Goal: Task Accomplishment & Management: Manage account settings

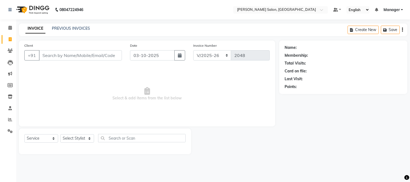
select select "7672"
select select "service"
click at [90, 55] on input "Client" at bounding box center [80, 55] width 83 height 10
click at [91, 58] on input "Client" at bounding box center [80, 55] width 83 height 10
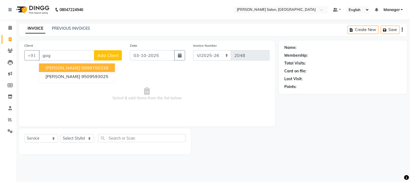
click at [108, 68] on ngb-highlight "9999700338" at bounding box center [94, 67] width 27 height 5
type input "9999700338"
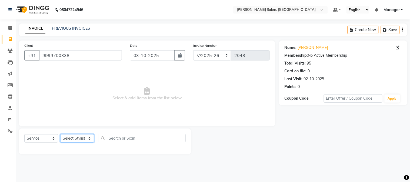
click at [82, 140] on select "Select Stylist [PERSON_NAME] [PERSON_NAME] BUBLEEN COUNTER SALE [PERSON_NAME] K…" at bounding box center [77, 138] width 34 height 8
select select "89507"
click at [60, 135] on select "Select Stylist [PERSON_NAME] [PERSON_NAME] BUBLEEN COUNTER SALE [PERSON_NAME] K…" at bounding box center [77, 138] width 34 height 8
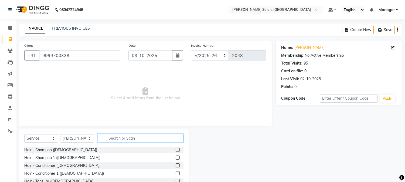
click at [117, 137] on input "text" at bounding box center [141, 138] width 86 height 8
type input "hair cut"
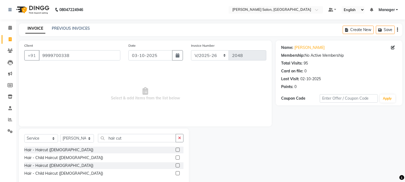
click at [178, 149] on label at bounding box center [178, 150] width 4 height 4
click at [178, 149] on input "checkbox" at bounding box center [178, 150] width 4 height 4
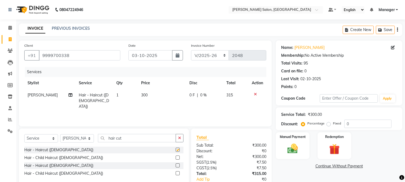
checkbox input "false"
click at [106, 138] on input "hair cut" at bounding box center [137, 138] width 78 height 8
type input "t"
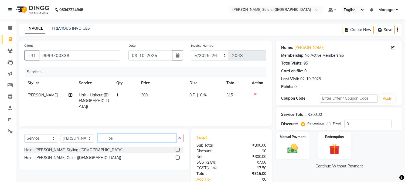
type input "be"
drag, startPoint x: 177, startPoint y: 150, endPoint x: 150, endPoint y: 149, distance: 27.0
click at [150, 149] on div "Hair - [PERSON_NAME] Styling ([DEMOGRAPHIC_DATA])" at bounding box center [103, 150] width 159 height 7
click at [178, 150] on label at bounding box center [178, 150] width 4 height 4
click at [178, 150] on input "checkbox" at bounding box center [178, 150] width 4 height 4
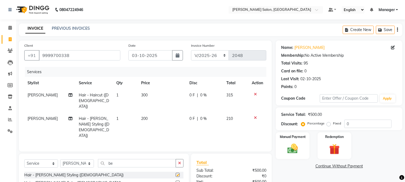
checkbox input "false"
click at [177, 181] on label at bounding box center [178, 183] width 4 height 4
click at [177, 181] on input "checkbox" at bounding box center [178, 183] width 4 height 4
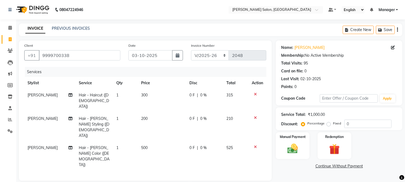
checkbox input "false"
click at [256, 145] on icon at bounding box center [255, 147] width 3 height 4
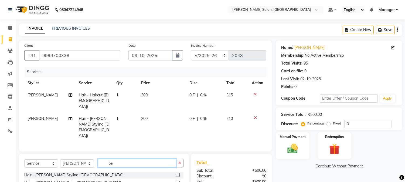
click at [106, 159] on input "be" at bounding box center [137, 163] width 78 height 8
type input "e"
type input "hair col"
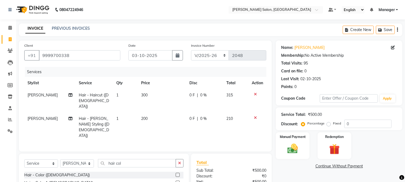
click at [178, 173] on label at bounding box center [178, 175] width 4 height 4
click at [178, 173] on input "checkbox" at bounding box center [178, 175] width 4 height 4
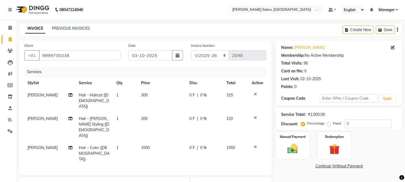
checkbox input "false"
click at [138, 142] on td "1000" at bounding box center [162, 153] width 48 height 23
select select "89507"
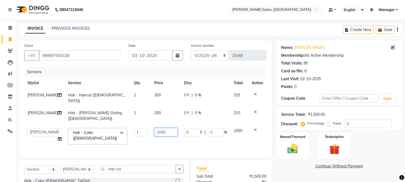
click at [154, 128] on input "1000" at bounding box center [165, 132] width 23 height 8
type input "0"
type input "900"
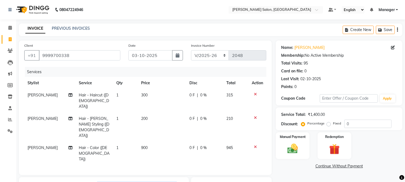
type input "l"
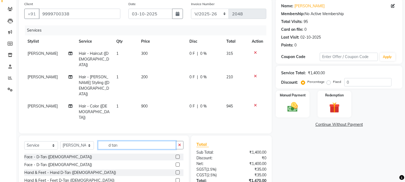
scroll to position [65, 0]
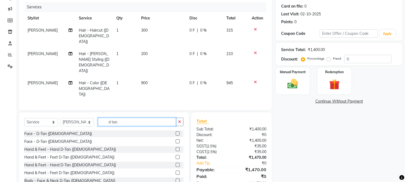
type input "d tan"
click at [176, 132] on label at bounding box center [178, 134] width 4 height 4
click at [176, 132] on input "checkbox" at bounding box center [178, 134] width 4 height 4
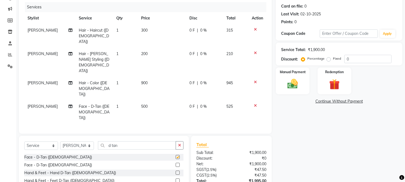
checkbox input "false"
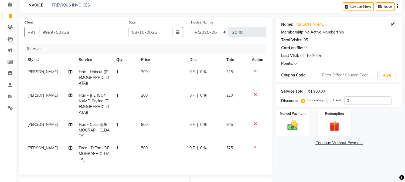
scroll to position [0, 0]
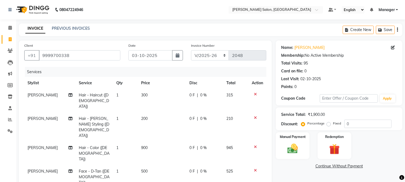
click at [199, 96] on div "0 F | 0 %" at bounding box center [205, 95] width 31 height 6
select select "89507"
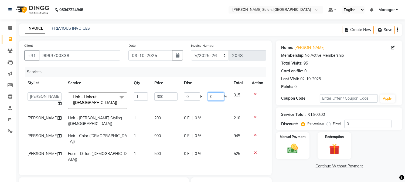
click at [208, 99] on input "0" at bounding box center [216, 96] width 16 height 8
type input "4.76"
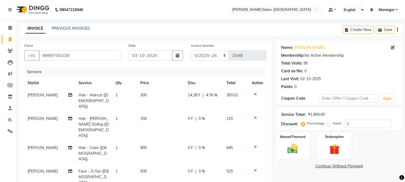
click at [213, 113] on td "0 F | 0 %" at bounding box center [204, 127] width 39 height 29
select select "89507"
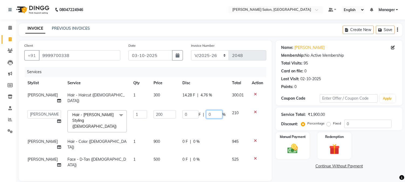
click at [206, 110] on input "0" at bounding box center [214, 114] width 16 height 8
type input "4.76"
click at [214, 136] on td "0 F | 0 %" at bounding box center [204, 145] width 50 height 18
select select "89507"
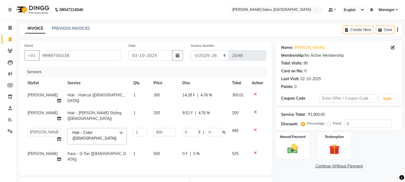
click at [191, 148] on td "0 F | 0 %" at bounding box center [204, 157] width 50 height 18
select select "89507"
click at [206, 151] on input "0" at bounding box center [214, 155] width 16 height 8
type input "4.76"
click at [298, 152] on img at bounding box center [293, 149] width 18 height 13
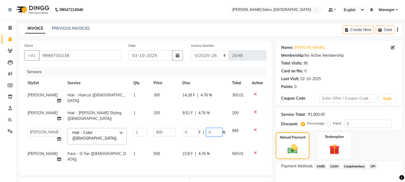
click at [206, 128] on input "0" at bounding box center [214, 132] width 16 height 8
type input "4.76"
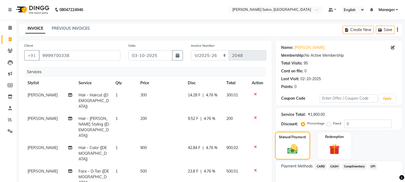
click at [295, 143] on img at bounding box center [292, 149] width 17 height 12
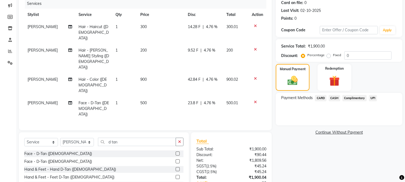
scroll to position [82, 0]
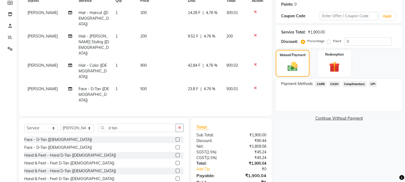
click at [334, 83] on span "CASH" at bounding box center [335, 84] width 12 height 6
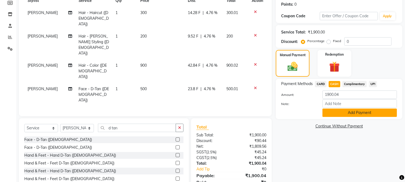
click at [359, 111] on button "Add Payment" at bounding box center [360, 113] width 75 height 8
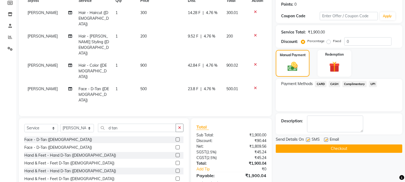
click at [330, 147] on button "Checkout" at bounding box center [339, 148] width 127 height 8
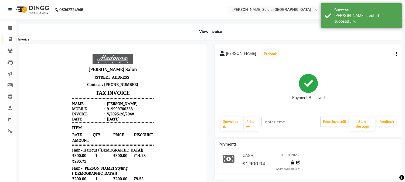
click at [9, 39] on icon at bounding box center [10, 39] width 3 height 4
select select "service"
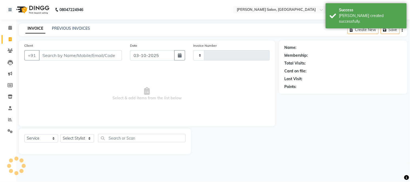
type input "2049"
select select "7672"
click at [10, 28] on icon at bounding box center [10, 28] width 4 height 4
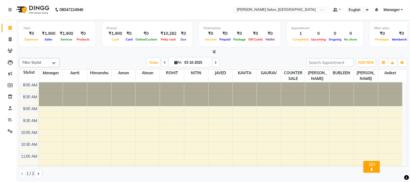
click at [362, 18] on nav "08047224946 Select Location × Madonna Salon, Greenfield Default Panel My Panel …" at bounding box center [205, 9] width 410 height 19
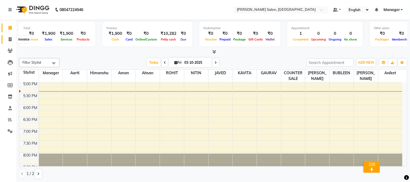
click at [10, 38] on icon at bounding box center [10, 39] width 3 height 4
select select "7672"
select select "service"
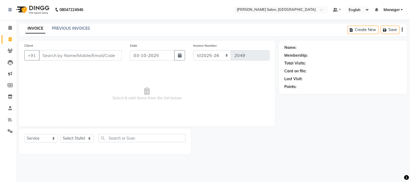
click at [48, 57] on input "Client" at bounding box center [80, 55] width 83 height 10
click at [43, 58] on input "pallavi" at bounding box center [66, 55] width 55 height 10
click at [42, 58] on input "pallavi" at bounding box center [66, 55] width 55 height 10
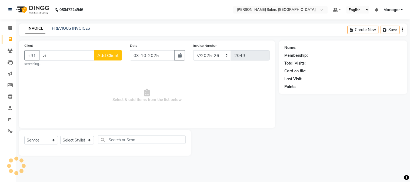
type input "i"
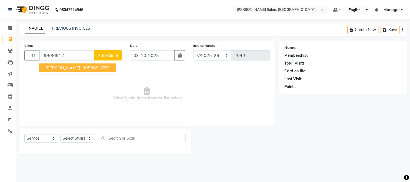
click at [96, 65] on button "[PERSON_NAME] 99586917 58" at bounding box center [77, 67] width 77 height 9
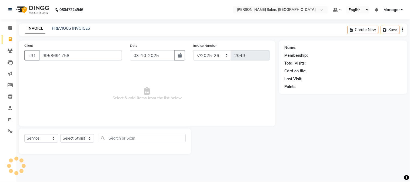
type input "9958691758"
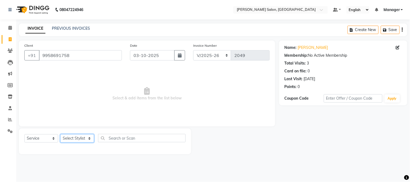
click at [77, 141] on select "Select Stylist [PERSON_NAME] [PERSON_NAME] BUBLEEN COUNTER SALE [PERSON_NAME] K…" at bounding box center [77, 138] width 34 height 8
select select "68885"
click at [60, 135] on select "Select Stylist [PERSON_NAME] [PERSON_NAME] BUBLEEN COUNTER SALE [PERSON_NAME] K…" at bounding box center [77, 138] width 34 height 8
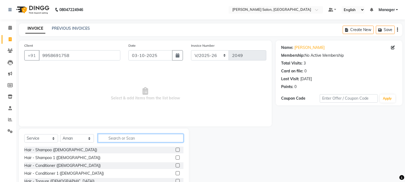
click at [137, 139] on input "text" at bounding box center [141, 138] width 86 height 8
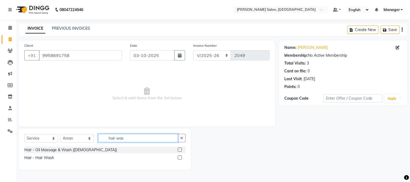
type input "hair was"
click at [180, 158] on label at bounding box center [180, 158] width 4 height 4
click at [180, 158] on input "checkbox" at bounding box center [180, 158] width 4 height 4
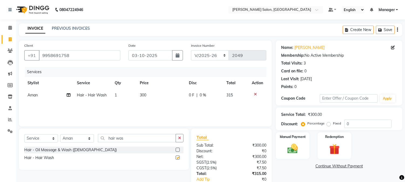
checkbox input "false"
click at [109, 139] on input "hair was" at bounding box center [137, 138] width 78 height 8
type input "s"
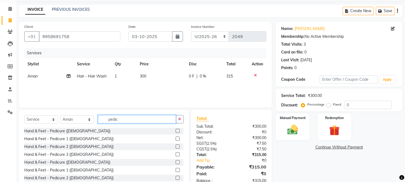
scroll to position [34, 0]
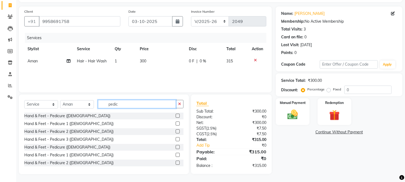
type input "pedic"
click at [176, 146] on label at bounding box center [178, 147] width 4 height 4
click at [176, 146] on input "checkbox" at bounding box center [178, 148] width 4 height 4
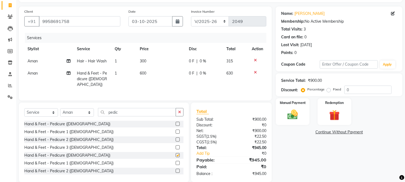
checkbox input "false"
click at [140, 73] on span "600" at bounding box center [143, 73] width 6 height 5
select select "68885"
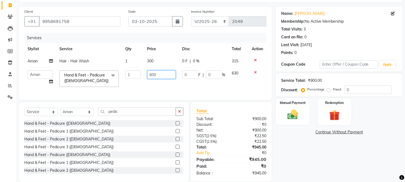
click at [149, 75] on input "600" at bounding box center [161, 74] width 28 height 8
type input "0"
type input "400"
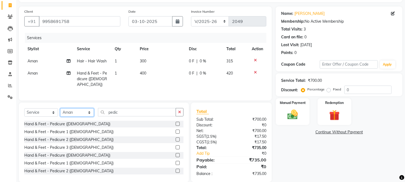
click at [90, 118] on div "Select Service Product Membership Package Voucher Prepaid Gift Card Select Styl…" at bounding box center [103, 114] width 159 height 13
select select "68882"
click at [60, 108] on select "Select Stylist [PERSON_NAME] [PERSON_NAME] BUBLEEN COUNTER SALE [PERSON_NAME] K…" at bounding box center [77, 112] width 34 height 8
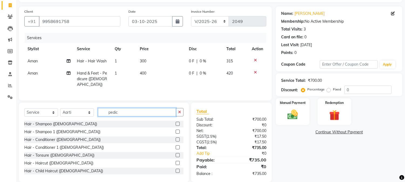
click at [109, 113] on input "pedic" at bounding box center [137, 112] width 78 height 8
type input "c"
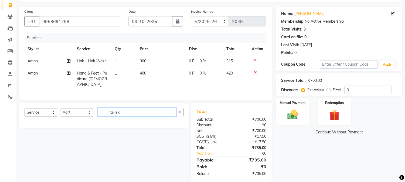
click at [116, 112] on input "nail ex" at bounding box center [137, 112] width 78 height 8
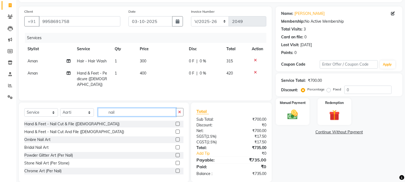
type input "nail"
click at [176, 139] on label at bounding box center [178, 139] width 4 height 4
click at [176, 139] on input "checkbox" at bounding box center [178, 140] width 4 height 4
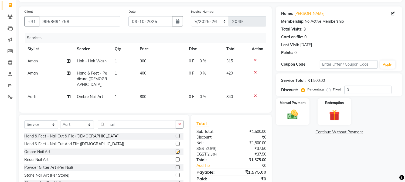
checkbox input "false"
click at [137, 95] on td "800" at bounding box center [161, 97] width 49 height 12
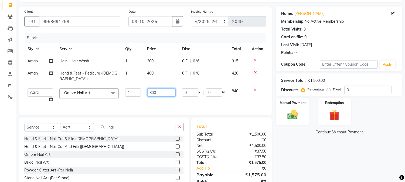
click at [165, 88] on input "800" at bounding box center [161, 92] width 28 height 8
click at [149, 88] on input "800" at bounding box center [161, 92] width 28 height 8
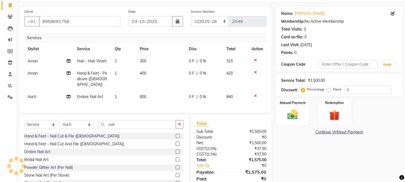
click at [254, 83] on tbody "Aman Hair - Hair Wash 1 300 0 F | 0 % 315 Aman Hand & Feet - Pedicure (Female) …" at bounding box center [145, 79] width 242 height 48
click at [133, 123] on input "nail" at bounding box center [137, 124] width 78 height 8
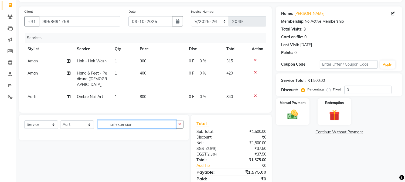
click at [116, 125] on input "nail extension" at bounding box center [137, 124] width 78 height 8
click at [107, 125] on input "nail extension" at bounding box center [137, 124] width 78 height 8
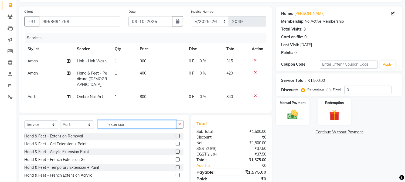
type input "extension"
click at [178, 150] on label at bounding box center [178, 152] width 4 height 4
click at [178, 150] on input "checkbox" at bounding box center [178, 152] width 4 height 4
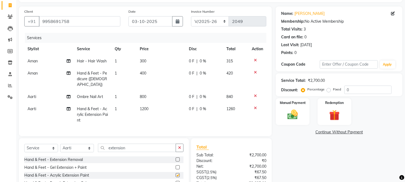
checkbox input "false"
click at [139, 110] on td "1200" at bounding box center [161, 114] width 49 height 23
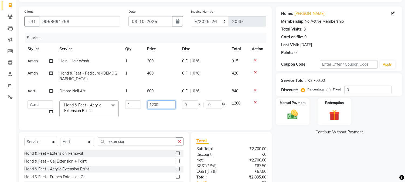
click at [154, 100] on input "1200" at bounding box center [161, 104] width 28 height 8
click at [152, 100] on input "1200" at bounding box center [161, 104] width 28 height 8
type input "1800"
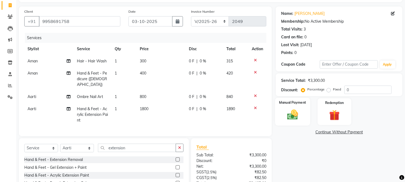
click at [294, 113] on img at bounding box center [293, 115] width 18 height 13
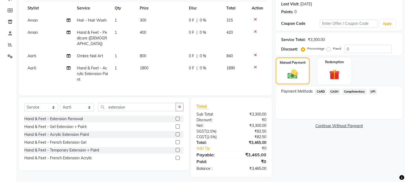
scroll to position [0, 0]
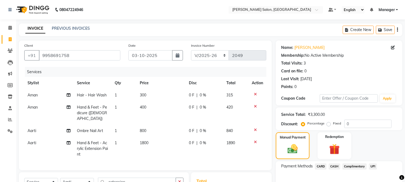
click at [256, 128] on icon at bounding box center [255, 130] width 3 height 4
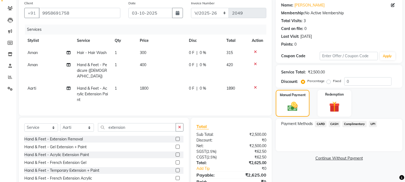
scroll to position [64, 0]
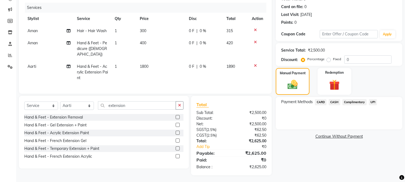
click at [336, 101] on span "CASH" at bounding box center [335, 102] width 12 height 6
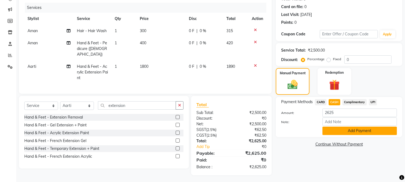
click at [352, 133] on button "Add Payment" at bounding box center [360, 131] width 75 height 8
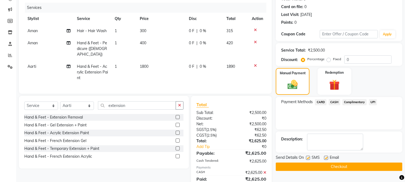
click at [367, 166] on button "Checkout" at bounding box center [339, 167] width 127 height 8
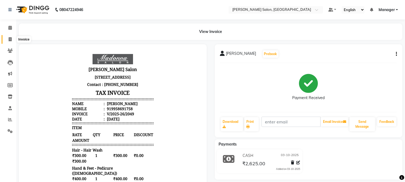
click at [10, 41] on icon at bounding box center [10, 39] width 3 height 4
select select "service"
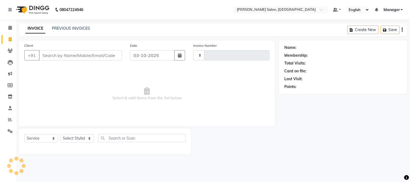
type input "2050"
select select "7672"
click at [46, 56] on input "Client" at bounding box center [80, 55] width 83 height 10
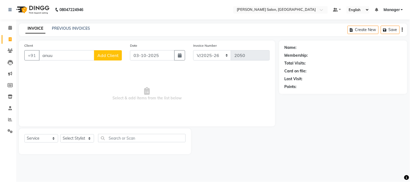
click at [49, 56] on input "anuu" at bounding box center [66, 55] width 55 height 10
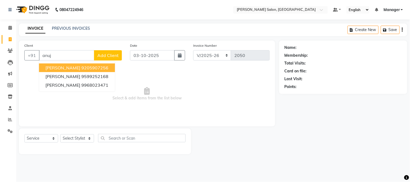
click at [90, 68] on ngb-highlight "9205907256" at bounding box center [94, 67] width 27 height 5
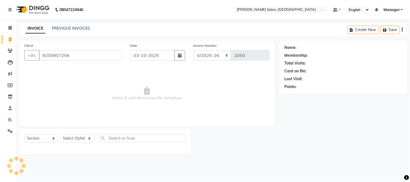
type input "9205907256"
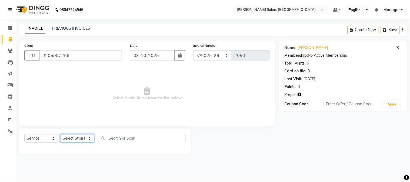
click at [80, 138] on select "Select Stylist [PERSON_NAME] [PERSON_NAME] BUBLEEN COUNTER SALE [PERSON_NAME] K…" at bounding box center [77, 138] width 34 height 8
select select "68888"
click at [60, 135] on select "Select Stylist [PERSON_NAME] [PERSON_NAME] BUBLEEN COUNTER SALE [PERSON_NAME] K…" at bounding box center [77, 138] width 34 height 8
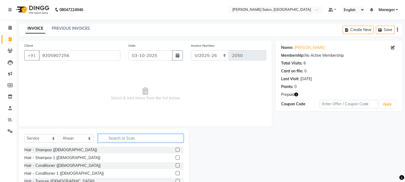
click at [142, 138] on input "text" at bounding box center [141, 138] width 86 height 8
type input "hair cut"
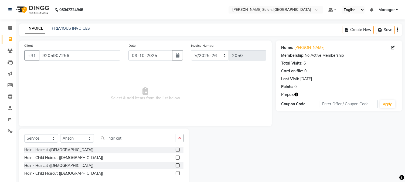
click at [177, 165] on label at bounding box center [178, 165] width 4 height 4
click at [177, 165] on input "checkbox" at bounding box center [178, 166] width 4 height 4
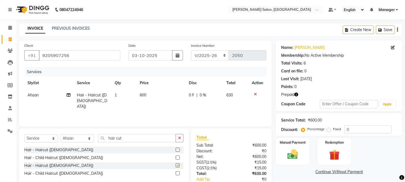
checkbox input "false"
click at [106, 137] on input "hair cut" at bounding box center [137, 138] width 78 height 8
type input "t"
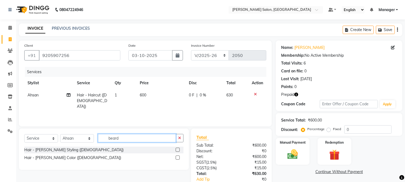
type input "beard"
click at [179, 149] on label at bounding box center [178, 150] width 4 height 4
click at [179, 149] on input "checkbox" at bounding box center [178, 150] width 4 height 4
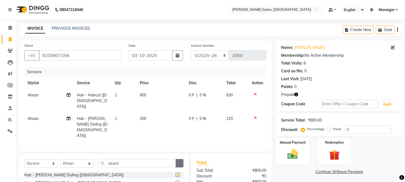
checkbox input "false"
click at [398, 30] on button "button" at bounding box center [397, 29] width 1 height 13
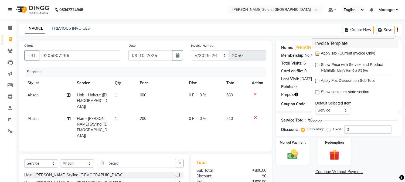
click at [318, 55] on label at bounding box center [317, 54] width 4 height 4
click at [318, 55] on input "checkbox" at bounding box center [317, 54] width 4 height 4
checkbox input "false"
click at [256, 92] on icon at bounding box center [255, 94] width 3 height 4
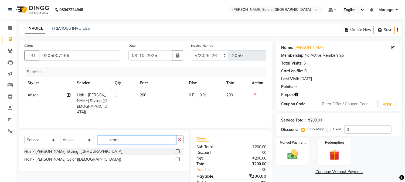
click at [106, 137] on input "beard" at bounding box center [137, 140] width 78 height 8
type input "d"
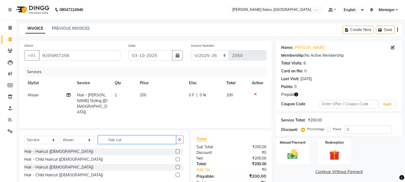
type input "hair cut"
click at [176, 149] on label at bounding box center [178, 151] width 4 height 4
click at [176, 150] on input "checkbox" at bounding box center [178, 152] width 4 height 4
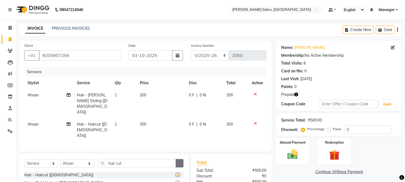
checkbox input "false"
click at [330, 150] on img at bounding box center [335, 155] width 18 height 14
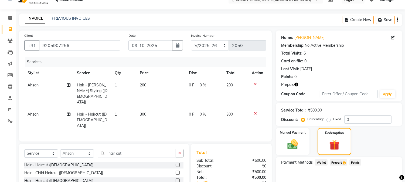
scroll to position [36, 0]
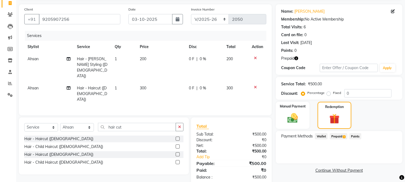
click at [339, 136] on span "Prepaid 1" at bounding box center [339, 136] width 18 height 6
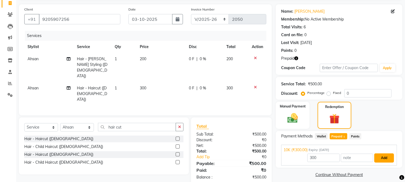
click at [387, 157] on button "Add" at bounding box center [385, 157] width 20 height 9
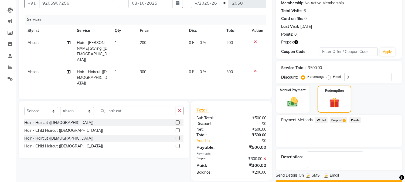
scroll to position [67, 0]
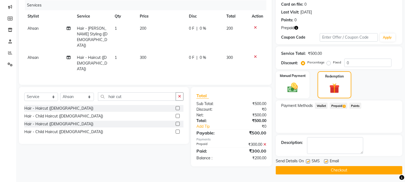
click at [373, 171] on button "Checkout" at bounding box center [339, 170] width 127 height 8
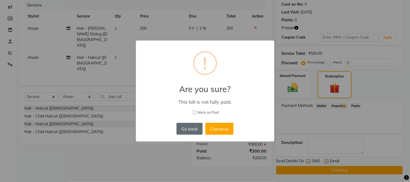
click at [193, 131] on button "Go back" at bounding box center [189, 129] width 26 height 12
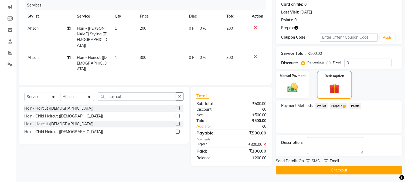
click at [340, 91] on img at bounding box center [334, 88] width 17 height 13
click at [339, 106] on span "Prepaid 1" at bounding box center [339, 106] width 18 height 6
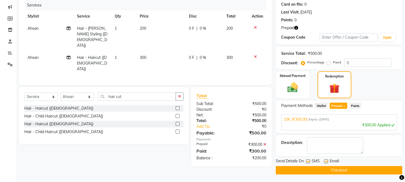
click at [361, 169] on button "Checkout" at bounding box center [339, 170] width 127 height 8
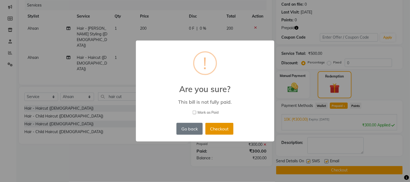
click at [216, 130] on button "Checkout" at bounding box center [219, 129] width 28 height 12
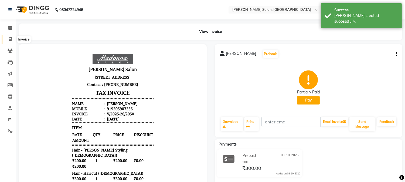
click at [9, 38] on icon at bounding box center [10, 39] width 3 height 4
select select "7672"
select select "service"
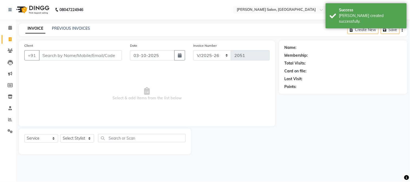
click at [44, 55] on input "Client" at bounding box center [80, 55] width 83 height 10
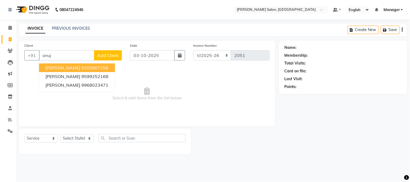
click at [81, 66] on ngb-highlight "9205907256" at bounding box center [94, 67] width 27 height 5
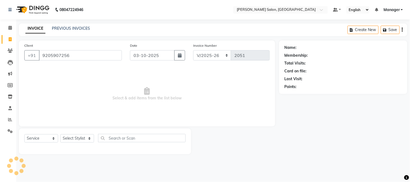
type input "9205907256"
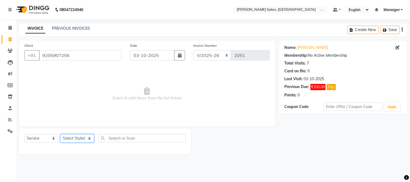
click at [71, 138] on select "Select Stylist [PERSON_NAME] [PERSON_NAME] BUBLEEN COUNTER SALE [PERSON_NAME] K…" at bounding box center [77, 138] width 34 height 8
select select "68888"
click at [60, 135] on select "Select Stylist [PERSON_NAME] [PERSON_NAME] BUBLEEN COUNTER SALE [PERSON_NAME] K…" at bounding box center [77, 138] width 34 height 8
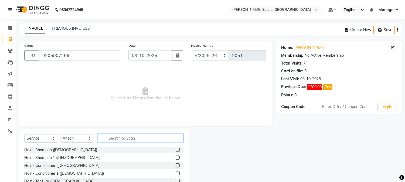
click at [134, 134] on input "text" at bounding box center [141, 138] width 86 height 8
type input "hair cut"
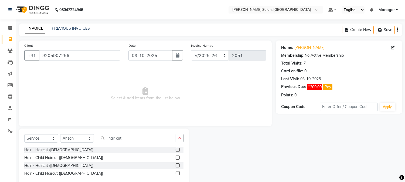
click at [178, 149] on label at bounding box center [178, 150] width 4 height 4
click at [178, 149] on input "checkbox" at bounding box center [178, 150] width 4 height 4
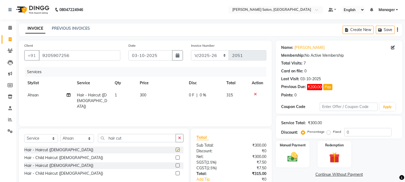
checkbox input "false"
click at [108, 143] on div "Select Service Product Membership Package Voucher Prepaid Gift Card Select Styl…" at bounding box center [103, 140] width 159 height 13
click at [108, 141] on input "hair cut" at bounding box center [137, 138] width 78 height 8
type input "t"
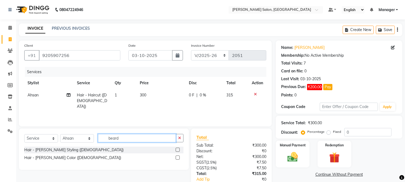
type input "beard"
click at [179, 150] on label at bounding box center [178, 150] width 4 height 4
click at [179, 150] on input "checkbox" at bounding box center [178, 150] width 4 height 4
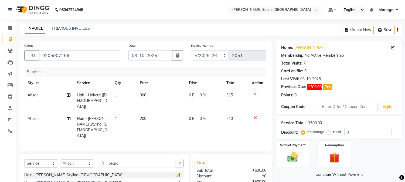
checkbox input "false"
click at [398, 30] on icon "button" at bounding box center [397, 30] width 1 height 0
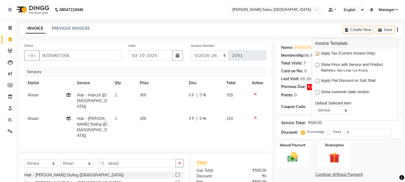
click at [317, 53] on label at bounding box center [317, 54] width 4 height 4
click at [317, 53] on input "checkbox" at bounding box center [317, 54] width 4 height 4
checkbox input "false"
click at [334, 157] on img at bounding box center [335, 158] width 18 height 14
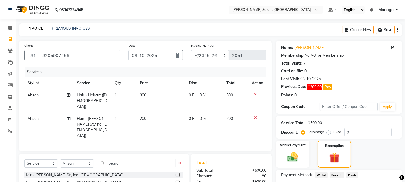
click at [337, 174] on span "Prepaid" at bounding box center [337, 175] width 15 height 6
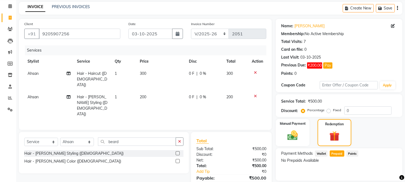
scroll to position [39, 0]
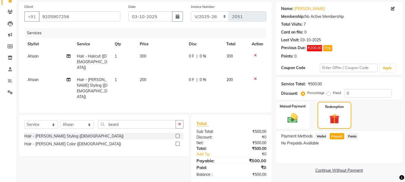
click at [336, 136] on span "Prepaid" at bounding box center [337, 136] width 15 height 6
click at [338, 136] on span "Prepaid" at bounding box center [337, 136] width 15 height 6
click at [338, 138] on span "Prepaid" at bounding box center [337, 136] width 15 height 6
click at [336, 136] on span "Prepaid" at bounding box center [337, 136] width 15 height 6
click at [337, 136] on span "Prepaid" at bounding box center [337, 136] width 15 height 6
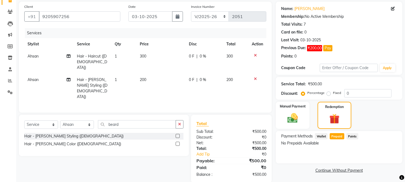
click at [338, 136] on span "Prepaid" at bounding box center [337, 136] width 15 height 6
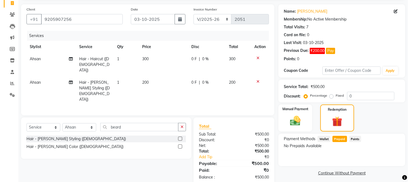
scroll to position [0, 0]
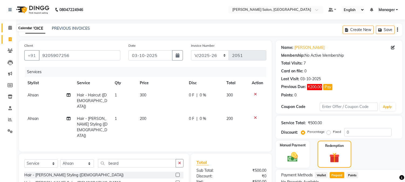
click at [9, 29] on icon at bounding box center [10, 28] width 4 height 4
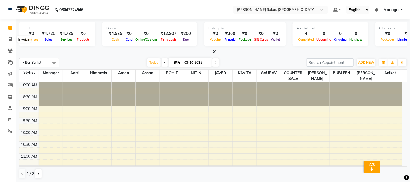
click at [9, 38] on icon at bounding box center [10, 39] width 3 height 4
select select "service"
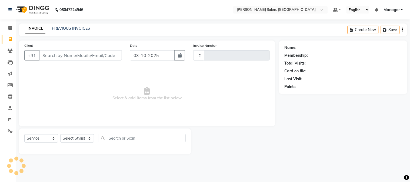
type input "2051"
select select "7672"
click at [73, 28] on link "PREVIOUS INVOICES" at bounding box center [71, 28] width 38 height 5
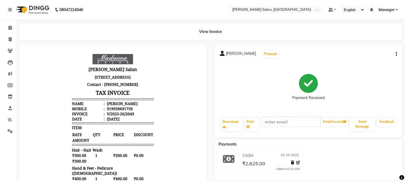
click at [396, 54] on icon "button" at bounding box center [396, 54] width 1 height 0
click at [373, 40] on div "Cancel Invoice" at bounding box center [369, 40] width 37 height 7
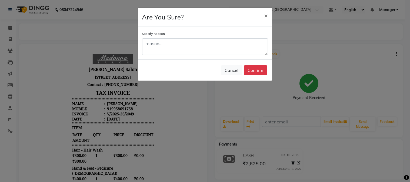
click at [257, 71] on button "Confirm" at bounding box center [255, 70] width 23 height 10
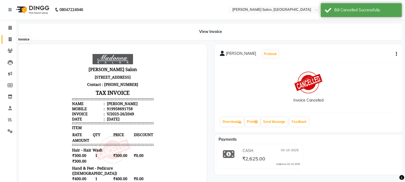
click at [9, 39] on icon at bounding box center [10, 39] width 3 height 4
select select "service"
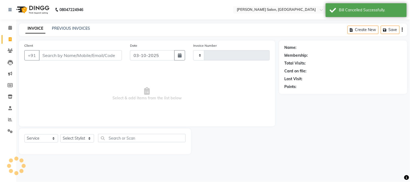
type input "2051"
select select "7672"
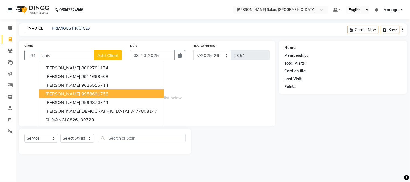
click at [96, 91] on ngb-highlight "9958691758" at bounding box center [94, 93] width 27 height 5
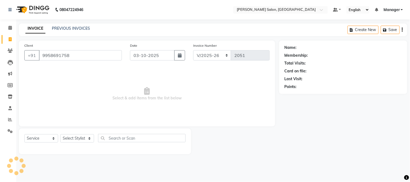
type input "9958691758"
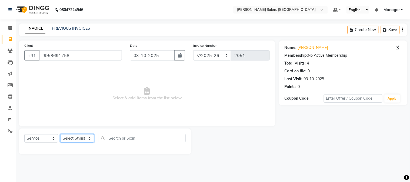
click at [82, 140] on select "Select Stylist [PERSON_NAME] [PERSON_NAME] BUBLEEN COUNTER SALE [PERSON_NAME] K…" at bounding box center [77, 138] width 34 height 8
select select "68882"
click at [60, 135] on select "Select Stylist [PERSON_NAME] [PERSON_NAME] BUBLEEN COUNTER SALE [PERSON_NAME] K…" at bounding box center [77, 138] width 34 height 8
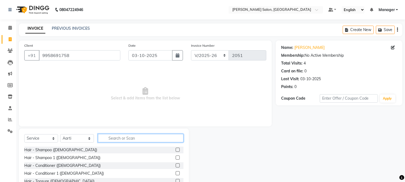
click at [126, 135] on input "text" at bounding box center [141, 138] width 86 height 8
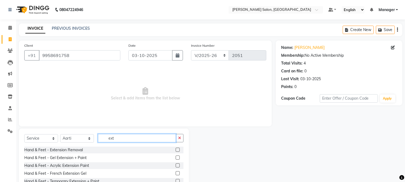
type input "ext"
click at [177, 172] on label at bounding box center [178, 173] width 4 height 4
click at [177, 172] on input "checkbox" at bounding box center [178, 174] width 4 height 4
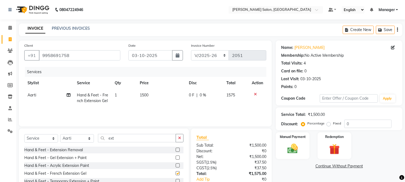
checkbox input "false"
click at [139, 101] on td "1500" at bounding box center [161, 98] width 49 height 18
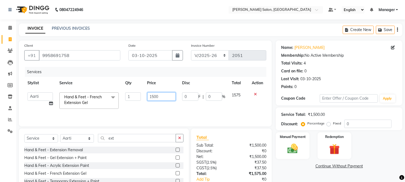
click at [162, 96] on input "1500" at bounding box center [161, 96] width 28 height 8
click at [149, 95] on input "1500" at bounding box center [161, 96] width 28 height 8
type input "0"
type input "1800"
click at [87, 140] on select "Select Stylist [PERSON_NAME] [PERSON_NAME] BUBLEEN COUNTER SALE [PERSON_NAME] K…" at bounding box center [77, 138] width 34 height 8
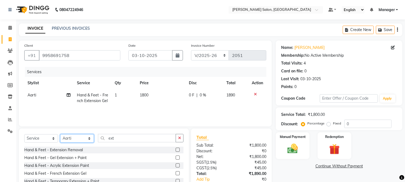
select select "68885"
click at [60, 135] on select "Select Stylist [PERSON_NAME] [PERSON_NAME] BUBLEEN COUNTER SALE [PERSON_NAME] K…" at bounding box center [77, 138] width 34 height 8
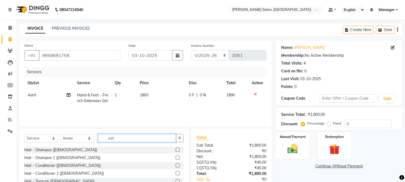
click at [106, 139] on input "ext" at bounding box center [137, 138] width 78 height 8
type input "t"
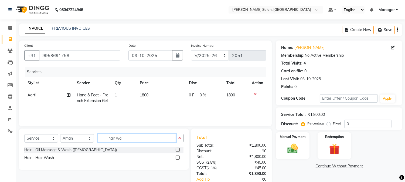
type input "hair wa"
click at [179, 157] on label at bounding box center [178, 158] width 4 height 4
click at [179, 157] on input "checkbox" at bounding box center [178, 158] width 4 height 4
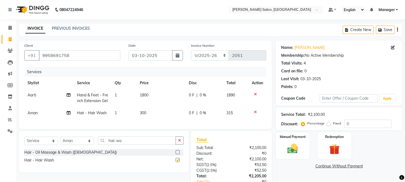
checkbox input "false"
click at [104, 145] on input "hair wa" at bounding box center [137, 140] width 78 height 8
type input "a"
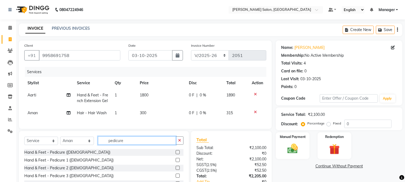
type input "pedicure"
drag, startPoint x: 409, startPoint y: 155, endPoint x: 173, endPoint y: 157, distance: 236.6
click at [176, 154] on label at bounding box center [178, 152] width 4 height 4
click at [176, 154] on input "checkbox" at bounding box center [178, 153] width 4 height 4
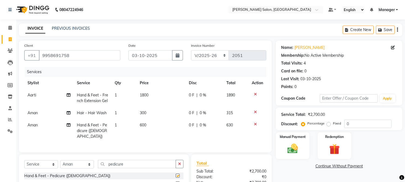
checkbox input "false"
click at [142, 129] on td "600" at bounding box center [161, 130] width 49 height 23
select select "68885"
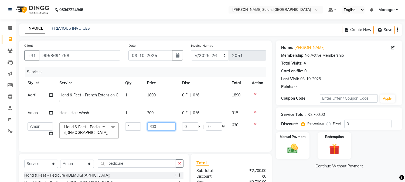
click at [149, 127] on input "600" at bounding box center [161, 126] width 28 height 8
type input "0"
type input "400"
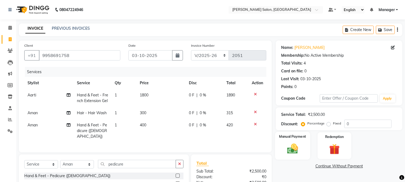
click at [290, 140] on div "Manual Payment" at bounding box center [292, 146] width 35 height 28
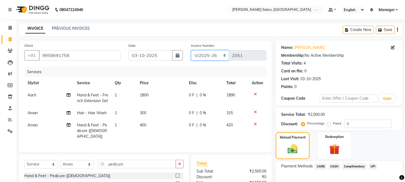
click at [222, 55] on select "INV/2025-26 V/2025 V/2025-26" at bounding box center [210, 55] width 38 height 10
select select "9125"
click at [191, 50] on select "INV/2025-26 V/2025 V/2025-26" at bounding box center [210, 55] width 38 height 10
type input "0001"
click at [334, 164] on span "CASH" at bounding box center [335, 166] width 12 height 6
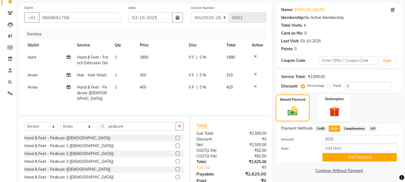
scroll to position [59, 0]
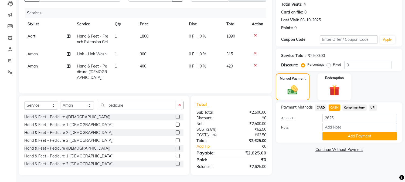
click at [390, 136] on button "Add Payment" at bounding box center [360, 136] width 75 height 8
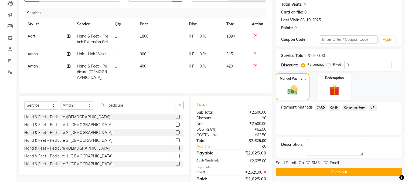
click at [388, 172] on button "Checkout" at bounding box center [339, 172] width 127 height 8
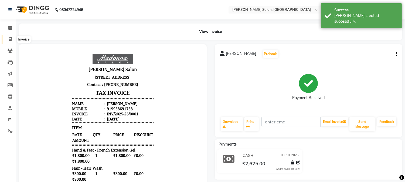
click at [11, 41] on icon at bounding box center [10, 39] width 3 height 4
select select "service"
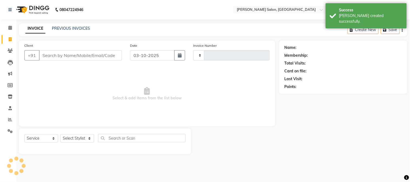
type input "2051"
select select "7672"
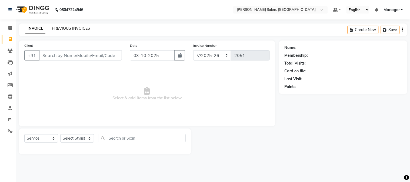
click at [72, 28] on link "PREVIOUS INVOICES" at bounding box center [71, 28] width 38 height 5
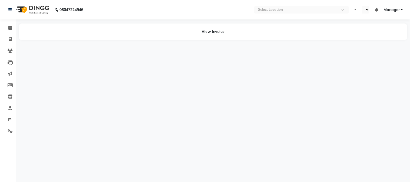
select select "en"
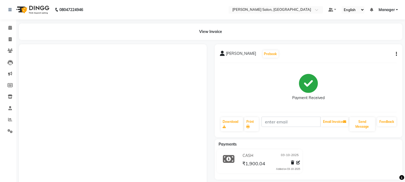
click at [396, 53] on button "button" at bounding box center [395, 54] width 3 height 6
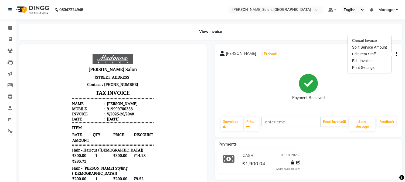
click at [395, 55] on button "button" at bounding box center [395, 54] width 3 height 6
click at [396, 54] on icon "button" at bounding box center [396, 54] width 1 height 0
click at [366, 37] on div "Cancel Invoice" at bounding box center [369, 40] width 37 height 7
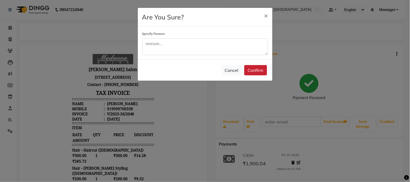
click at [261, 68] on button "Confirm" at bounding box center [255, 70] width 23 height 10
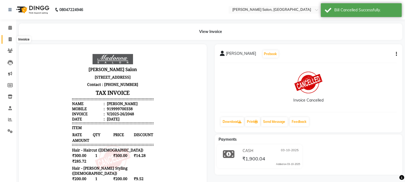
click at [9, 40] on icon at bounding box center [10, 39] width 3 height 4
select select "7672"
select select "service"
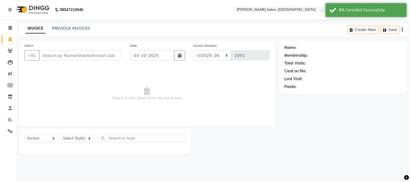
click at [53, 53] on input "Client" at bounding box center [80, 55] width 83 height 10
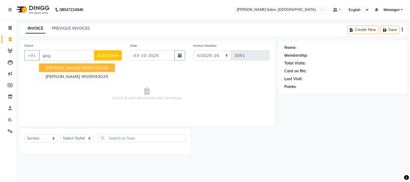
click at [108, 69] on ngb-highlight "9999700338" at bounding box center [94, 67] width 27 height 5
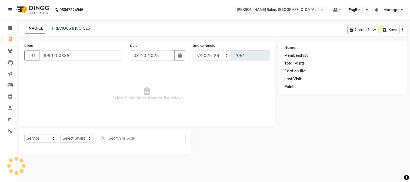
type input "9999700338"
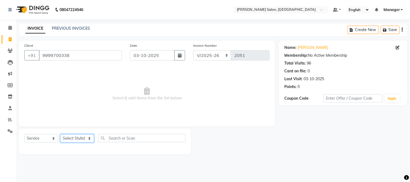
click at [80, 137] on select "Select Stylist [PERSON_NAME] [PERSON_NAME] BUBLEEN COUNTER SALE [PERSON_NAME] K…" at bounding box center [77, 138] width 34 height 8
select select "89507"
click at [60, 135] on select "Select Stylist [PERSON_NAME] [PERSON_NAME] BUBLEEN COUNTER SALE [PERSON_NAME] K…" at bounding box center [77, 138] width 34 height 8
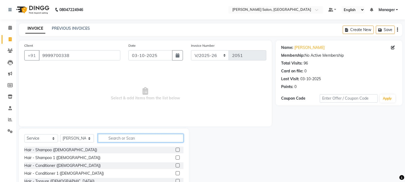
click at [122, 140] on input "text" at bounding box center [141, 138] width 86 height 8
click at [114, 141] on input "text" at bounding box center [141, 138] width 86 height 8
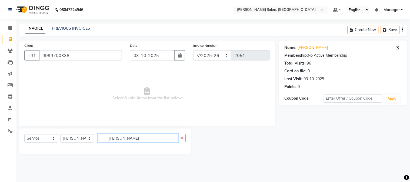
click at [115, 140] on input "hairr" at bounding box center [138, 138] width 80 height 8
click at [116, 139] on input "hairr" at bounding box center [138, 138] width 80 height 8
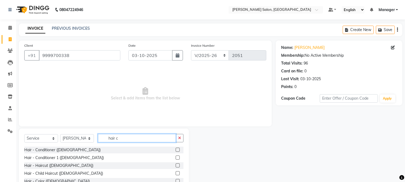
type input "hair c"
click at [176, 165] on label at bounding box center [178, 165] width 4 height 4
click at [176, 165] on input "checkbox" at bounding box center [178, 166] width 4 height 4
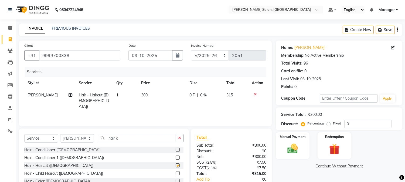
checkbox input "false"
click at [107, 140] on input "hair c" at bounding box center [137, 138] width 78 height 8
type input "c"
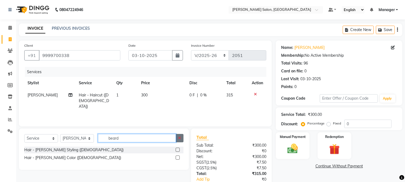
type input "beard"
click at [178, 150] on label at bounding box center [178, 150] width 4 height 4
click at [178, 150] on input "checkbox" at bounding box center [178, 150] width 4 height 4
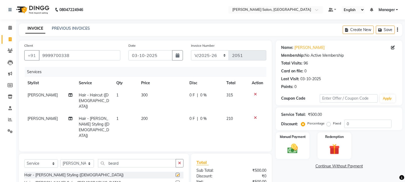
checkbox input "false"
click at [107, 159] on input "beard" at bounding box center [137, 163] width 78 height 8
type input "d"
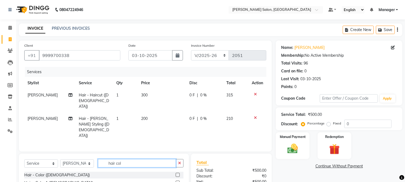
type input "hair col"
click at [178, 173] on label at bounding box center [178, 175] width 4 height 4
click at [178, 173] on input "checkbox" at bounding box center [178, 175] width 4 height 4
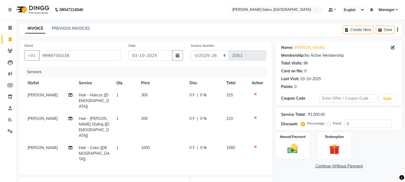
checkbox input "false"
click at [139, 142] on td "1000" at bounding box center [162, 153] width 48 height 23
select select "89507"
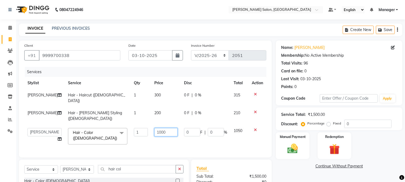
click at [154, 128] on input "1000" at bounding box center [165, 132] width 23 height 8
type input "0"
type input "900"
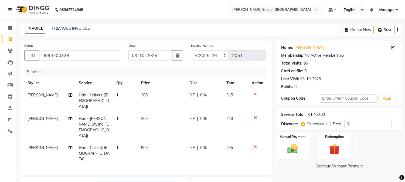
type input "l"
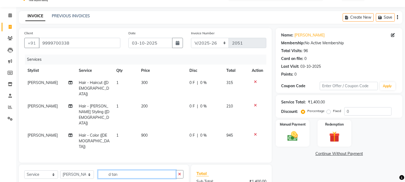
scroll to position [65, 0]
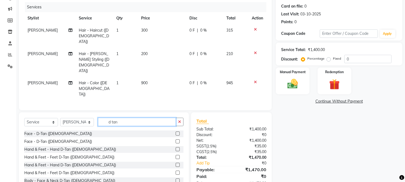
type input "d tan"
click at [176, 132] on label at bounding box center [178, 134] width 4 height 4
click at [176, 132] on input "checkbox" at bounding box center [178, 134] width 4 height 4
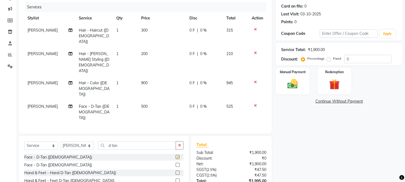
checkbox input "false"
click at [283, 81] on div "Manual Payment" at bounding box center [292, 81] width 35 height 28
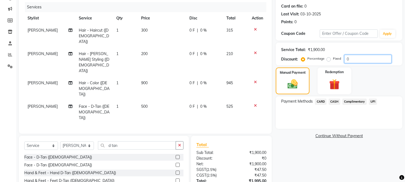
click at [355, 61] on input "0" at bounding box center [368, 59] width 47 height 8
click at [346, 60] on input "0" at bounding box center [368, 59] width 47 height 8
type input "4.76"
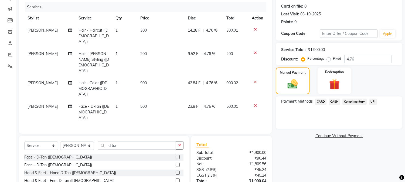
click at [336, 100] on span "CASH" at bounding box center [335, 102] width 12 height 6
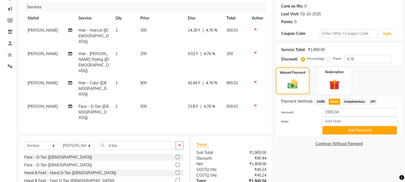
scroll to position [0, 0]
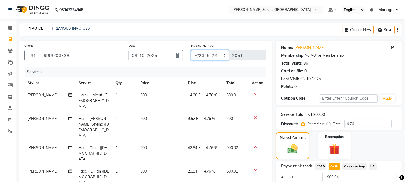
click at [221, 54] on select "INV/2025-26 V/2025 V/2025-26" at bounding box center [210, 55] width 38 height 10
select select "9125"
click at [191, 50] on select "INV/2025-26 V/2025 V/2025-26" at bounding box center [210, 55] width 38 height 10
type input "0002"
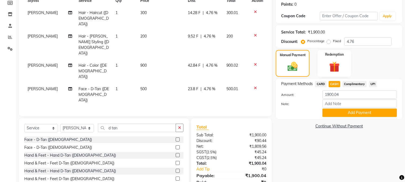
click at [359, 112] on button "Add Payment" at bounding box center [360, 113] width 75 height 8
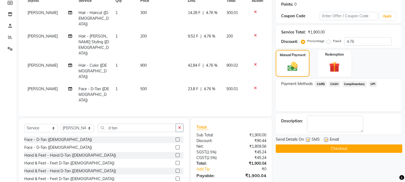
click at [358, 149] on button "Checkout" at bounding box center [339, 148] width 127 height 8
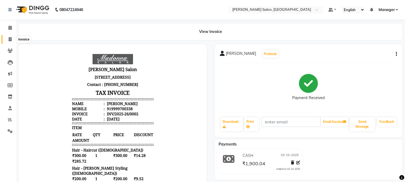
click at [9, 38] on icon at bounding box center [10, 39] width 3 height 4
select select "service"
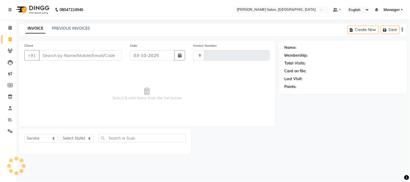
type input "2051"
select select "7672"
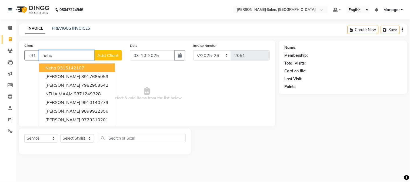
click at [92, 67] on button "neha 9315142107" at bounding box center [77, 67] width 76 height 9
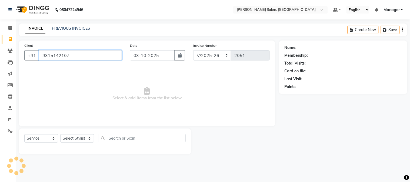
type input "9315142107"
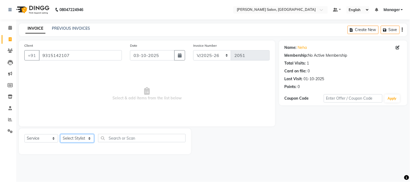
click at [78, 138] on select "Select Stylist [PERSON_NAME] [PERSON_NAME] BUBLEEN COUNTER SALE [PERSON_NAME] K…" at bounding box center [77, 138] width 34 height 8
select select "68883"
click at [60, 135] on select "Select Stylist [PERSON_NAME] [PERSON_NAME] BUBLEEN COUNTER SALE [PERSON_NAME] K…" at bounding box center [77, 138] width 34 height 8
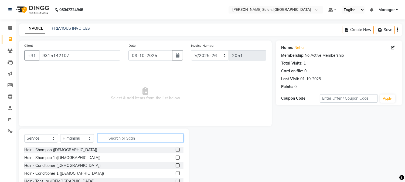
click at [125, 140] on input "text" at bounding box center [141, 138] width 86 height 8
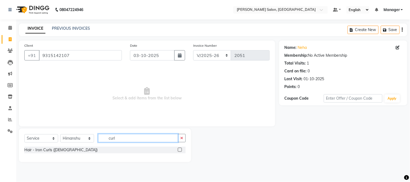
type input "curl"
click at [179, 150] on label at bounding box center [180, 150] width 4 height 4
click at [179, 150] on input "checkbox" at bounding box center [180, 150] width 4 height 4
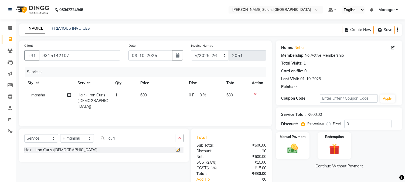
checkbox input "false"
click at [138, 96] on td "600" at bounding box center [161, 100] width 49 height 23
select select "68883"
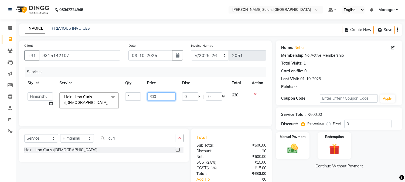
click at [149, 99] on input "600" at bounding box center [161, 96] width 28 height 8
type input "0"
type input "900"
click at [90, 139] on select "Select Stylist [PERSON_NAME] [PERSON_NAME] BUBLEEN COUNTER SALE [PERSON_NAME] K…" at bounding box center [77, 138] width 34 height 8
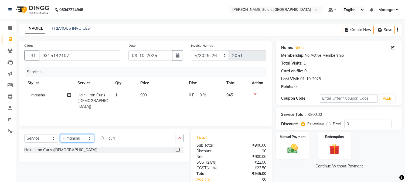
select select "72505"
click at [60, 135] on select "Select Stylist [PERSON_NAME] [PERSON_NAME] BUBLEEN COUNTER SALE [PERSON_NAME] K…" at bounding box center [77, 138] width 34 height 8
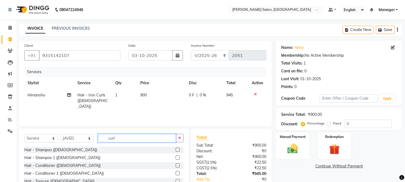
click at [107, 138] on input "curl" at bounding box center [137, 138] width 78 height 8
type input "l"
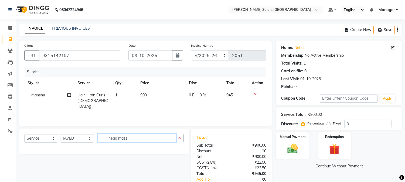
click at [107, 140] on input "head mass" at bounding box center [137, 138] width 78 height 8
type input "s"
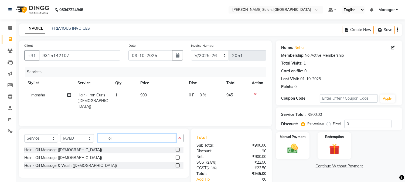
type input "oil"
click at [176, 157] on label at bounding box center [178, 158] width 4 height 4
click at [176, 157] on input "checkbox" at bounding box center [178, 158] width 4 height 4
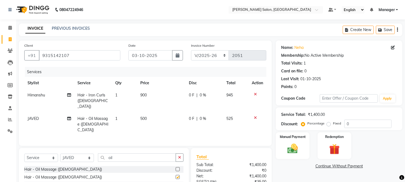
checkbox input "false"
click at [108, 153] on input "oil" at bounding box center [137, 157] width 78 height 8
type input "l"
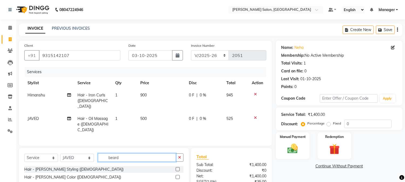
type input "beard"
click at [177, 167] on label at bounding box center [178, 169] width 4 height 4
click at [177, 168] on input "checkbox" at bounding box center [178, 170] width 4 height 4
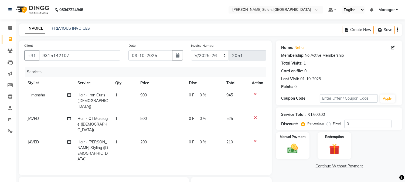
checkbox input "false"
select select "90802"
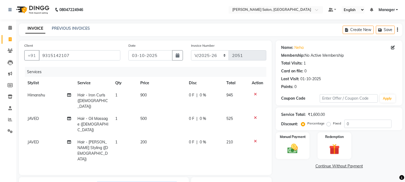
type input "d"
type input "pedicure"
drag, startPoint x: 409, startPoint y: 139, endPoint x: 268, endPoint y: 133, distance: 141.6
click at [268, 133] on div "Client +91 9315142107 Date 03-10-2025 Invoice Number INV/2025-26 V/2025 V/2025-…" at bounding box center [145, 108] width 253 height 135
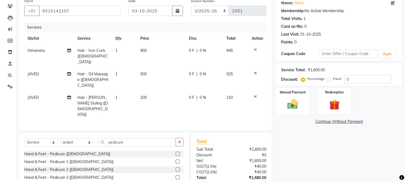
scroll to position [65, 0]
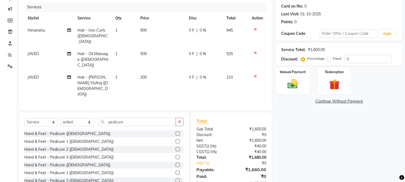
click at [176, 132] on label at bounding box center [178, 134] width 4 height 4
click at [176, 132] on input "checkbox" at bounding box center [178, 134] width 4 height 4
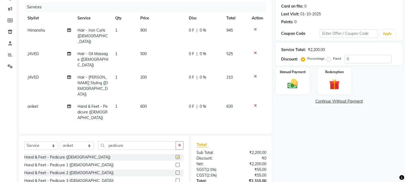
checkbox input "false"
click at [138, 100] on td "600" at bounding box center [161, 111] width 49 height 23
select select "90802"
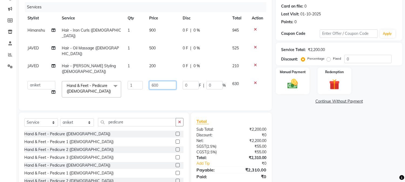
click at [150, 81] on input "600" at bounding box center [162, 85] width 27 height 8
type input "0"
type input "700"
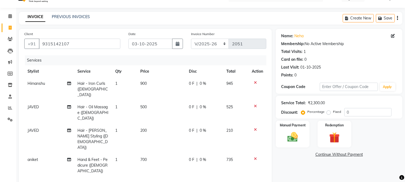
scroll to position [0, 0]
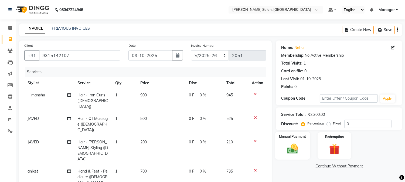
click at [295, 143] on img at bounding box center [293, 149] width 18 height 13
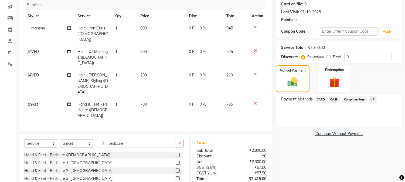
scroll to position [82, 0]
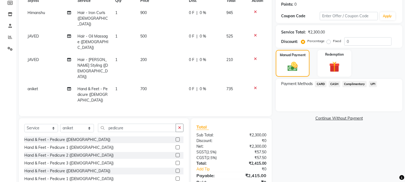
click at [373, 84] on span "UPI" at bounding box center [373, 84] width 8 height 6
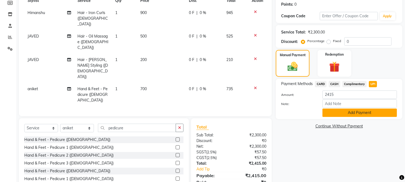
click at [363, 110] on button "Add Payment" at bounding box center [360, 113] width 75 height 8
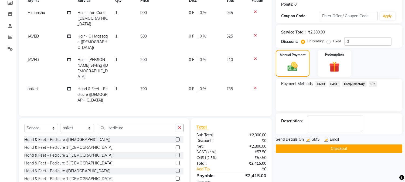
click at [352, 149] on button "Checkout" at bounding box center [339, 148] width 127 height 8
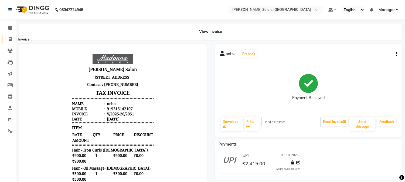
click at [10, 39] on icon at bounding box center [10, 39] width 3 height 4
select select "service"
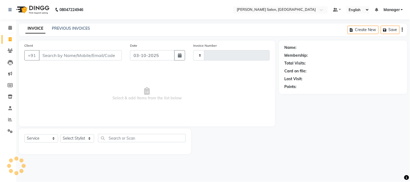
type input "2052"
select select "7672"
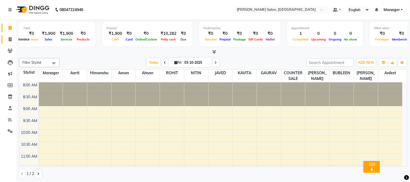
click at [9, 39] on icon at bounding box center [10, 39] width 3 height 4
select select "service"
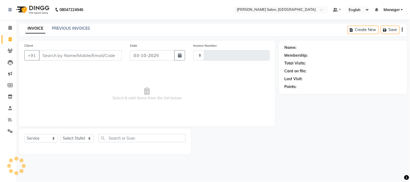
type input "2052"
select select "7672"
click at [9, 48] on span at bounding box center [9, 51] width 9 height 6
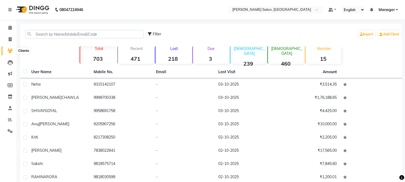
click at [9, 50] on icon at bounding box center [10, 51] width 5 height 4
click at [10, 40] on icon at bounding box center [10, 39] width 3 height 4
select select "service"
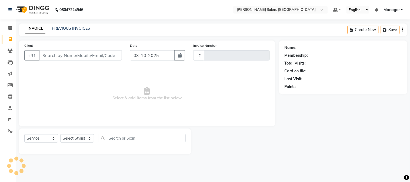
type input "2052"
select select "7672"
click at [77, 30] on link "PREVIOUS INVOICES" at bounding box center [71, 28] width 38 height 5
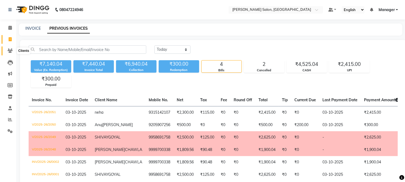
click at [9, 50] on icon at bounding box center [10, 51] width 5 height 4
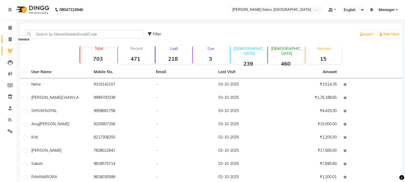
click at [9, 40] on icon at bounding box center [10, 39] width 3 height 4
select select "service"
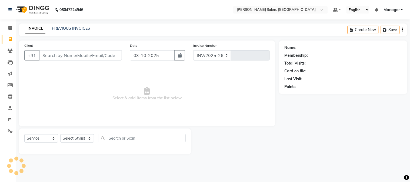
select select "7672"
type input "2052"
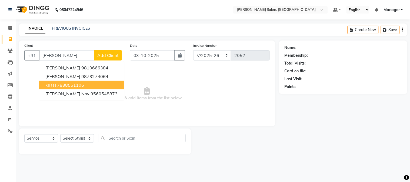
click at [95, 81] on button "[PERSON_NAME] 7838561106" at bounding box center [81, 85] width 85 height 9
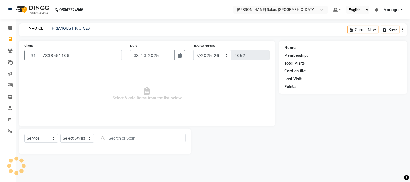
type input "7838561106"
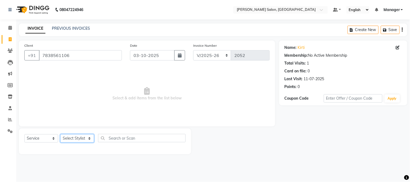
click at [84, 137] on select "Select Stylist [PERSON_NAME] [PERSON_NAME] BUBLEEN COUNTER SALE [PERSON_NAME] K…" at bounding box center [77, 138] width 34 height 8
select select "90314"
click at [60, 135] on select "Select Stylist [PERSON_NAME] [PERSON_NAME] BUBLEEN COUNTER SALE [PERSON_NAME] K…" at bounding box center [77, 138] width 34 height 8
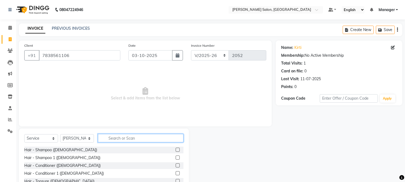
click at [123, 141] on input "text" at bounding box center [141, 138] width 86 height 8
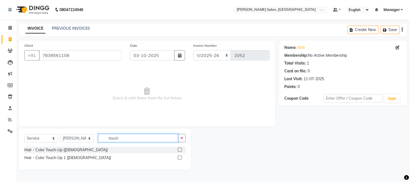
type input "touch"
click at [181, 150] on label at bounding box center [180, 150] width 4 height 4
click at [181, 150] on input "checkbox" at bounding box center [180, 150] width 4 height 4
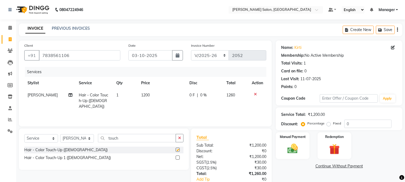
checkbox input "false"
click at [149, 101] on td "1200" at bounding box center [162, 100] width 48 height 23
select select "90314"
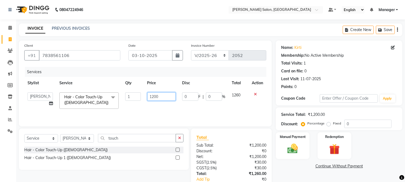
click at [152, 98] on input "1200" at bounding box center [161, 96] width 28 height 8
type input "1000"
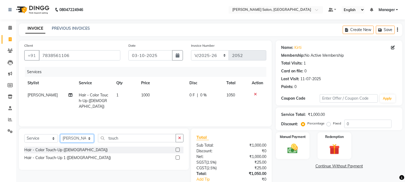
click at [88, 140] on select "Select Stylist [PERSON_NAME] [PERSON_NAME] BUBLEEN COUNTER SALE [PERSON_NAME] K…" at bounding box center [77, 138] width 34 height 8
select select "68882"
click at [60, 135] on select "Select Stylist [PERSON_NAME] [PERSON_NAME] BUBLEEN COUNTER SALE [PERSON_NAME] K…" at bounding box center [77, 138] width 34 height 8
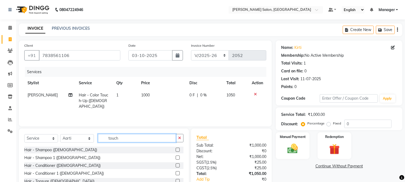
click at [109, 139] on input "touch" at bounding box center [137, 138] width 78 height 8
type input "h"
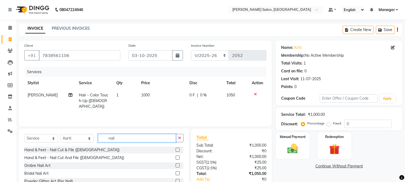
type input "nail"
click at [176, 166] on label at bounding box center [178, 165] width 4 height 4
click at [176, 166] on input "checkbox" at bounding box center [178, 166] width 4 height 4
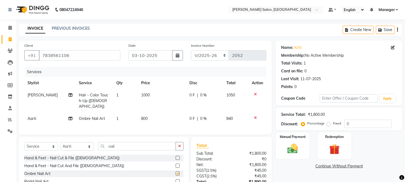
checkbox input "false"
click at [137, 119] on div "Services Stylist Service Qty Price Disc Total Action salim Hair - Color Touch-U…" at bounding box center [145, 98] width 242 height 62
click at [142, 116] on span "800" at bounding box center [144, 118] width 6 height 5
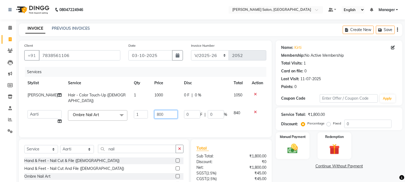
click at [154, 111] on input "800" at bounding box center [165, 114] width 23 height 8
type input "0"
type input "1000"
click at [290, 143] on img at bounding box center [293, 149] width 18 height 13
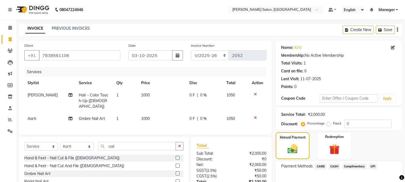
scroll to position [41, 0]
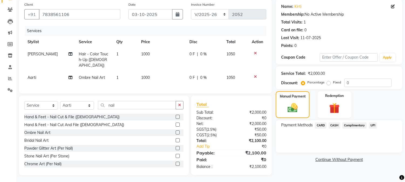
drag, startPoint x: 375, startPoint y: 125, endPoint x: 345, endPoint y: 149, distance: 38.3
click at [345, 149] on div "Payment Methods CARD CASH Complimentary UPI" at bounding box center [339, 136] width 127 height 32
click at [374, 125] on span "UPI" at bounding box center [373, 125] width 8 height 6
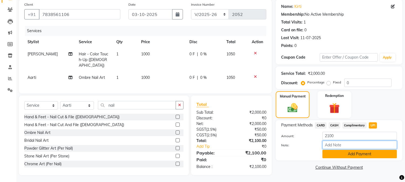
drag, startPoint x: 370, startPoint y: 147, endPoint x: 338, endPoint y: 154, distance: 32.7
click at [338, 154] on div "Amount: 2100 Note: Add Payment" at bounding box center [339, 145] width 116 height 26
click at [341, 153] on button "Add Payment" at bounding box center [360, 154] width 75 height 8
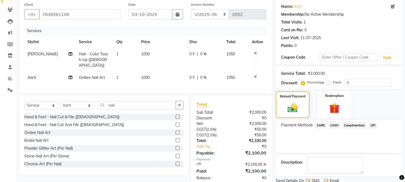
scroll to position [61, 0]
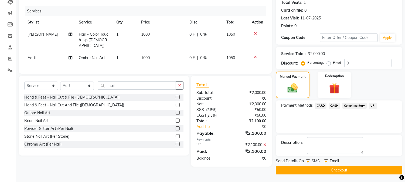
click at [383, 167] on button "Checkout" at bounding box center [339, 170] width 127 height 8
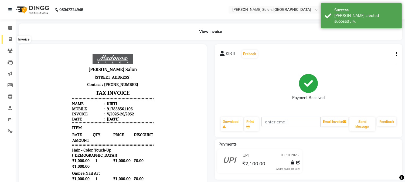
click at [9, 40] on icon at bounding box center [10, 39] width 3 height 4
select select "service"
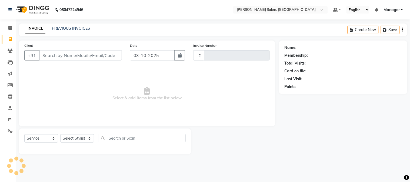
type input "2053"
select select "7672"
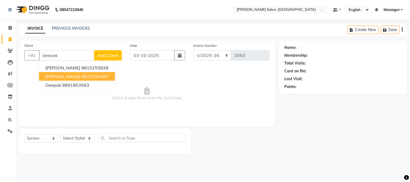
click at [103, 74] on ngb-highlight "9821020487" at bounding box center [94, 76] width 27 height 5
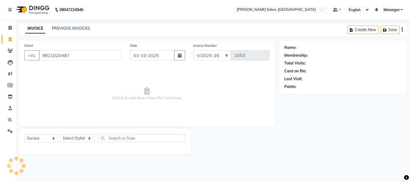
type input "9821020487"
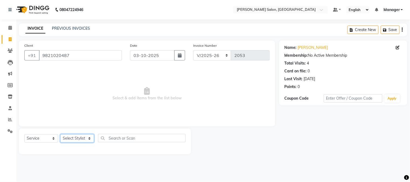
click at [84, 140] on select "Select Stylist [PERSON_NAME] [PERSON_NAME] BUBLEEN COUNTER SALE [PERSON_NAME] K…" at bounding box center [77, 138] width 34 height 8
select select "72505"
click at [60, 135] on select "Select Stylist [PERSON_NAME] [PERSON_NAME] BUBLEEN COUNTER SALE [PERSON_NAME] K…" at bounding box center [77, 138] width 34 height 8
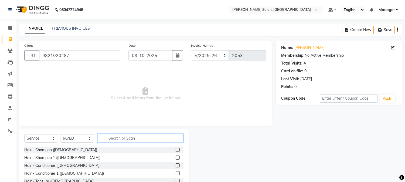
click at [119, 137] on input "text" at bounding box center [141, 138] width 86 height 8
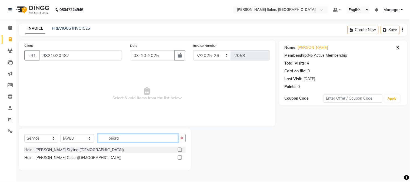
type input "beard"
click at [180, 152] on label at bounding box center [180, 150] width 4 height 4
click at [180, 152] on input "checkbox" at bounding box center [180, 150] width 4 height 4
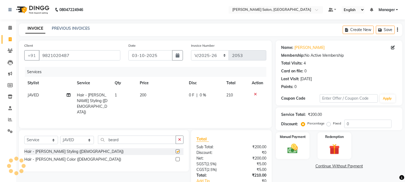
checkbox input "false"
click at [346, 125] on input "0" at bounding box center [368, 124] width 47 height 8
type input "4.76"
click at [294, 147] on img at bounding box center [293, 149] width 18 height 13
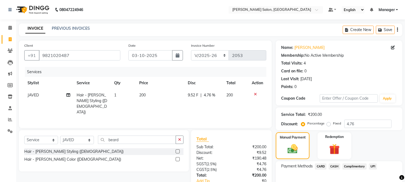
click at [374, 168] on span "UPI" at bounding box center [373, 166] width 8 height 6
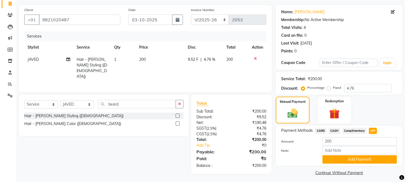
scroll to position [38, 0]
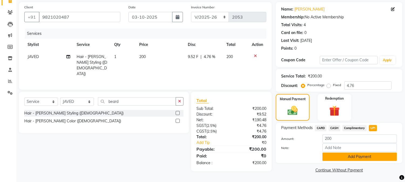
click at [387, 155] on button "Add Payment" at bounding box center [360, 157] width 75 height 8
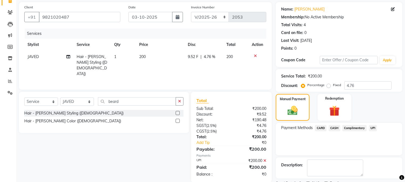
scroll to position [61, 0]
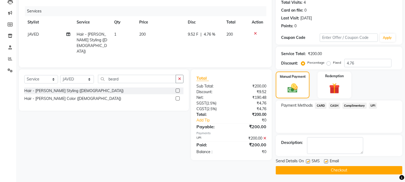
click at [388, 171] on button "Checkout" at bounding box center [339, 170] width 127 height 8
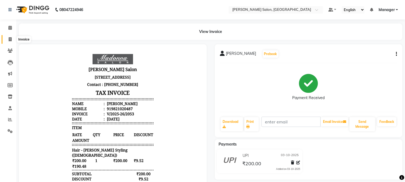
click at [9, 39] on icon at bounding box center [10, 39] width 3 height 4
select select "service"
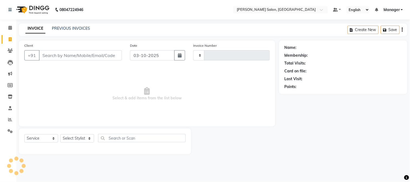
type input "2054"
select select "7672"
click at [53, 56] on input "Client" at bounding box center [80, 55] width 83 height 10
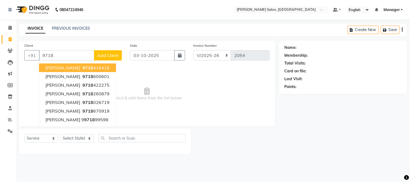
click at [107, 68] on button "[PERSON_NAME] 9718 416416" at bounding box center [77, 67] width 77 height 9
type input "9718416416"
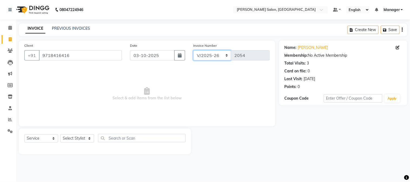
drag, startPoint x: 223, startPoint y: 53, endPoint x: 206, endPoint y: 54, distance: 17.1
drag, startPoint x: 206, startPoint y: 54, endPoint x: 198, endPoint y: 52, distance: 8.3
drag, startPoint x: 198, startPoint y: 52, endPoint x: 191, endPoint y: 37, distance: 16.9
click at [191, 37] on main "INVOICE PREVIOUS INVOICES Create New Save Client [PHONE_NUMBER] Date [DATE] Inv…" at bounding box center [213, 92] width 394 height 139
drag, startPoint x: 225, startPoint y: 55, endPoint x: 208, endPoint y: 53, distance: 16.7
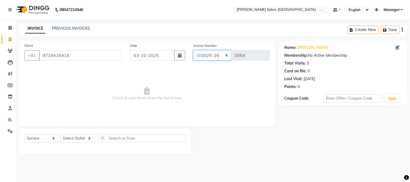
click at [208, 53] on select "INV/2025-26 V/2025 V/2025-26" at bounding box center [212, 55] width 38 height 10
select select "9125"
click at [193, 50] on select "INV/2025-26 V/2025 V/2025-26" at bounding box center [212, 55] width 38 height 10
type input "0003"
click at [86, 136] on select "Select Stylist [PERSON_NAME] [PERSON_NAME] BUBLEEN COUNTER SALE [PERSON_NAME] K…" at bounding box center [77, 138] width 34 height 8
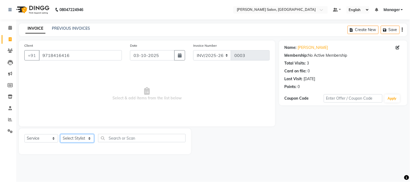
select select "90802"
click at [60, 135] on select "Select Stylist [PERSON_NAME] [PERSON_NAME] BUBLEEN COUNTER SALE [PERSON_NAME] K…" at bounding box center [77, 138] width 34 height 8
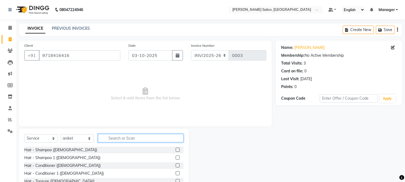
click at [131, 138] on input "text" at bounding box center [141, 138] width 86 height 8
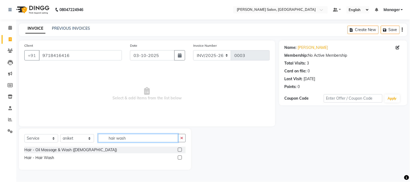
type input "hair wash"
click at [180, 157] on label at bounding box center [180, 158] width 4 height 4
click at [180, 157] on input "checkbox" at bounding box center [180, 158] width 4 height 4
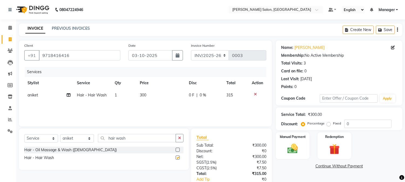
checkbox input "false"
click at [85, 142] on select "Select Stylist [PERSON_NAME] [PERSON_NAME] BUBLEEN COUNTER SALE [PERSON_NAME] K…" at bounding box center [77, 138] width 34 height 8
select select "86617"
click at [60, 135] on select "Select Stylist [PERSON_NAME] [PERSON_NAME] BUBLEEN COUNTER SALE [PERSON_NAME] K…" at bounding box center [77, 138] width 34 height 8
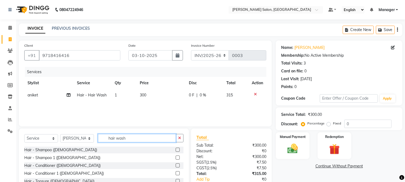
click at [107, 138] on input "hair wash" at bounding box center [137, 138] width 78 height 8
type input "h"
click at [139, 137] on input "text" at bounding box center [141, 138] width 86 height 8
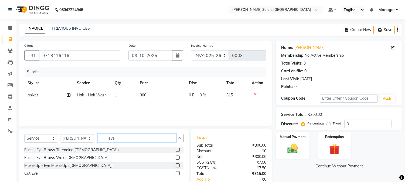
type input "eye"
click at [177, 149] on label at bounding box center [178, 150] width 4 height 4
click at [177, 149] on input "checkbox" at bounding box center [178, 150] width 4 height 4
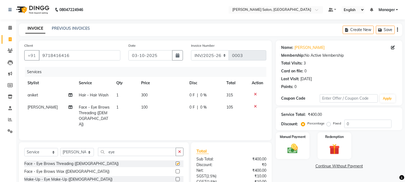
checkbox input "false"
click at [107, 153] on input "eye" at bounding box center [137, 152] width 78 height 8
type input "e"
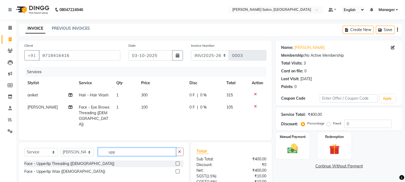
type input "upp"
click at [177, 169] on label at bounding box center [178, 171] width 4 height 4
click at [177, 170] on input "checkbox" at bounding box center [178, 172] width 4 height 4
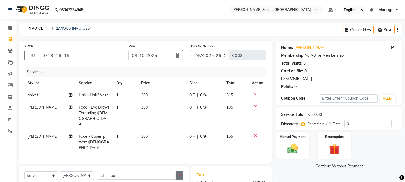
checkbox input "false"
click at [87, 172] on select "Select Stylist [PERSON_NAME] [PERSON_NAME] BUBLEEN COUNTER SALE [PERSON_NAME] K…" at bounding box center [77, 176] width 34 height 8
select select "68882"
click at [60, 172] on select "Select Stylist [PERSON_NAME] [PERSON_NAME] BUBLEEN COUNTER SALE [PERSON_NAME] K…" at bounding box center [77, 176] width 34 height 8
click at [109, 171] on input "upp" at bounding box center [137, 175] width 78 height 8
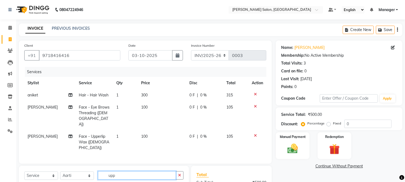
click at [107, 171] on input "upp" at bounding box center [137, 175] width 78 height 8
type input "p"
drag, startPoint x: 409, startPoint y: 142, endPoint x: 271, endPoint y: 132, distance: 139.2
click at [271, 132] on div "Client [PHONE_NUMBER] Date [DATE] Invoice Number INV/2025-26 V/2025 V/[PHONE_NU…" at bounding box center [145, 102] width 253 height 123
drag, startPoint x: 408, startPoint y: 141, endPoint x: 272, endPoint y: 136, distance: 136.5
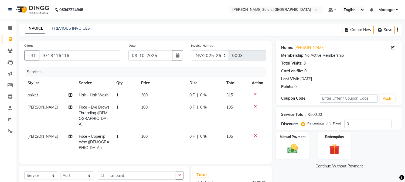
click at [271, 135] on div "Client [PHONE_NUMBER] Date [DATE] Invoice Number INV/2025-26 V/2025 V/[PHONE_NU…" at bounding box center [145, 102] width 253 height 123
drag, startPoint x: 409, startPoint y: 142, endPoint x: 277, endPoint y: 142, distance: 132.3
click at [277, 142] on div "Manual Payment" at bounding box center [292, 146] width 35 height 28
drag, startPoint x: 276, startPoint y: 139, endPoint x: 272, endPoint y: 139, distance: 3.8
drag, startPoint x: 272, startPoint y: 139, endPoint x: 270, endPoint y: 137, distance: 2.9
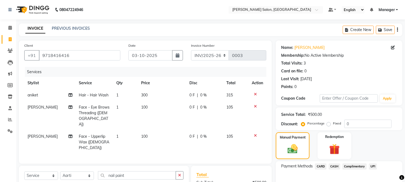
click at [270, 137] on div "Client [PHONE_NUMBER] Date [DATE] Invoice Number INV/2025-26 V/2025 V/[PHONE_NU…" at bounding box center [145, 102] width 253 height 123
drag, startPoint x: 409, startPoint y: 142, endPoint x: 302, endPoint y: 154, distance: 108.4
click at [302, 154] on div "Manual Payment" at bounding box center [292, 146] width 35 height 28
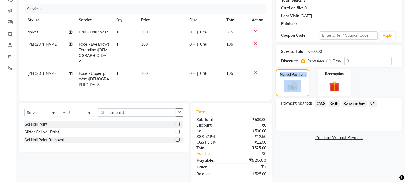
scroll to position [64, 0]
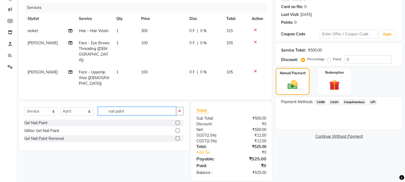
click at [107, 107] on input "nail paint" at bounding box center [137, 111] width 78 height 8
type input "t"
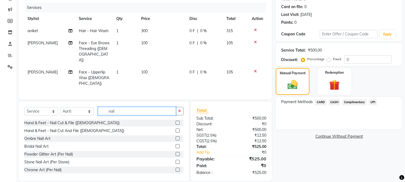
type input "nail"
click at [176, 121] on label at bounding box center [178, 123] width 4 height 4
click at [176, 121] on input "checkbox" at bounding box center [178, 123] width 4 height 4
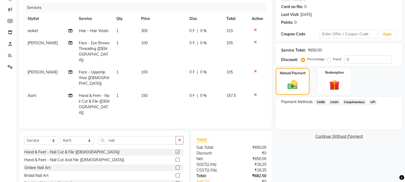
checkbox input "false"
click at [156, 90] on td "150" at bounding box center [162, 104] width 48 height 29
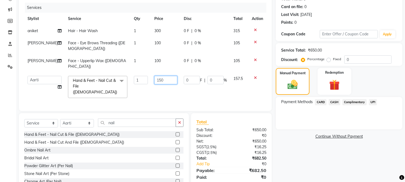
click at [160, 76] on input "150" at bounding box center [165, 80] width 23 height 8
click at [154, 76] on input "150" at bounding box center [165, 80] width 23 height 8
type input "0"
type input "200"
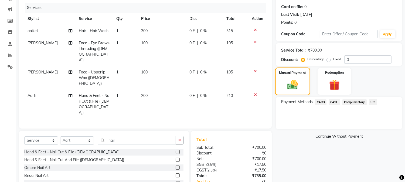
click at [290, 88] on img at bounding box center [292, 85] width 17 height 12
click at [346, 61] on input "0" at bounding box center [368, 59] width 47 height 8
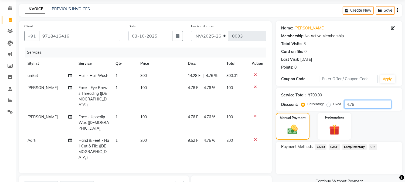
scroll to position [0, 0]
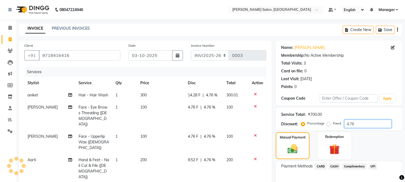
type input "4.76"
click at [335, 166] on span "CASH" at bounding box center [335, 166] width 12 height 6
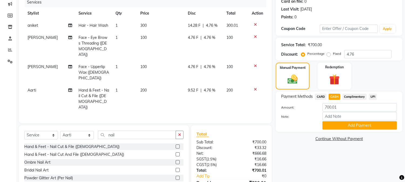
scroll to position [88, 0]
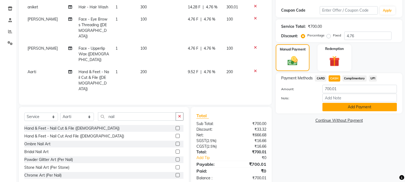
click at [378, 109] on button "Add Payment" at bounding box center [360, 107] width 75 height 8
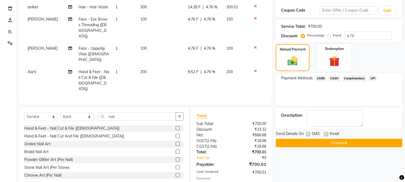
click at [371, 142] on button "Checkout" at bounding box center [339, 143] width 127 height 8
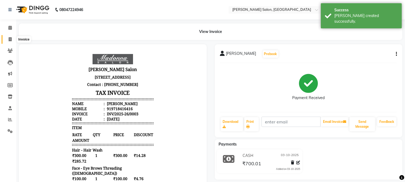
click at [9, 39] on icon at bounding box center [10, 39] width 3 height 4
select select "service"
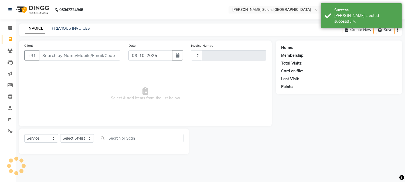
type input "2054"
select select "7672"
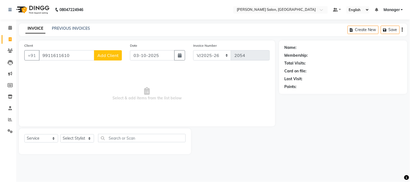
type input "9911611610"
click at [112, 57] on span "Add Client" at bounding box center [107, 55] width 21 height 5
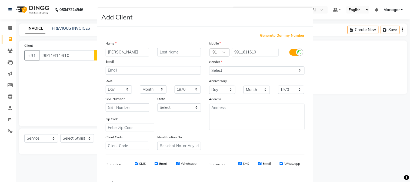
type input "[PERSON_NAME]"
click at [237, 69] on select "Select [DEMOGRAPHIC_DATA] [DEMOGRAPHIC_DATA] Other Prefer Not To Say" at bounding box center [256, 70] width 95 height 8
select select "[DEMOGRAPHIC_DATA]"
click at [209, 66] on select "Select [DEMOGRAPHIC_DATA] [DEMOGRAPHIC_DATA] Other Prefer Not To Say" at bounding box center [256, 70] width 95 height 8
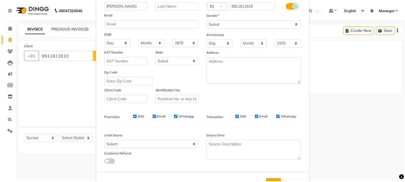
scroll to position [68, 0]
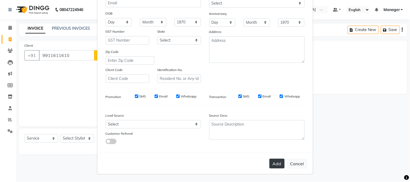
click at [279, 167] on button "Add" at bounding box center [276, 164] width 15 height 10
select select
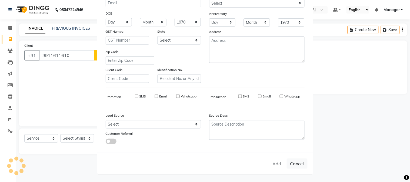
select select
checkbox input "false"
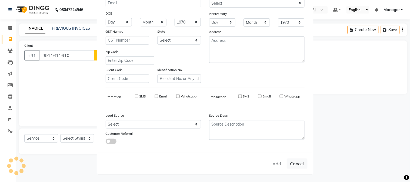
checkbox input "false"
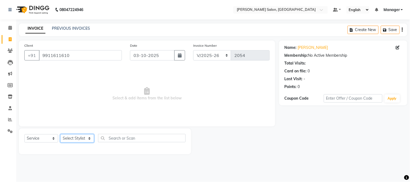
click at [85, 139] on select "Select Stylist [PERSON_NAME] [PERSON_NAME] BUBLEEN COUNTER SALE [PERSON_NAME] K…" at bounding box center [77, 138] width 34 height 8
select select "72481"
click at [60, 135] on select "Select Stylist [PERSON_NAME] [PERSON_NAME] BUBLEEN COUNTER SALE [PERSON_NAME] K…" at bounding box center [77, 138] width 34 height 8
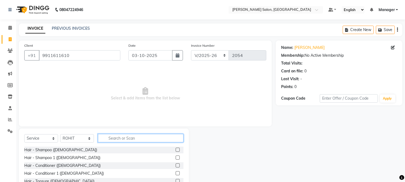
click at [118, 137] on input "text" at bounding box center [141, 138] width 86 height 8
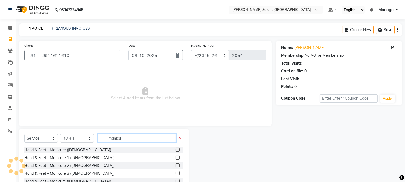
type input "manicu"
click at [176, 149] on label at bounding box center [178, 150] width 4 height 4
click at [176, 149] on input "checkbox" at bounding box center [178, 150] width 4 height 4
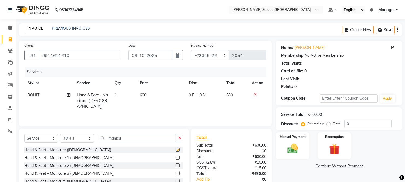
checkbox input "false"
click at [77, 140] on select "Select Stylist [PERSON_NAME] [PERSON_NAME] BUBLEEN COUNTER SALE [PERSON_NAME] K…" at bounding box center [77, 138] width 34 height 8
select select "90314"
click at [60, 135] on select "Select Stylist [PERSON_NAME] [PERSON_NAME] BUBLEEN COUNTER SALE [PERSON_NAME] K…" at bounding box center [77, 138] width 34 height 8
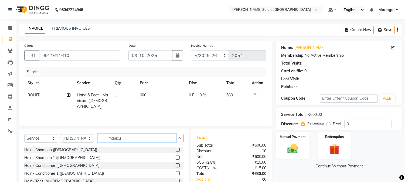
click at [107, 139] on input "manicu" at bounding box center [137, 138] width 78 height 8
type input "u"
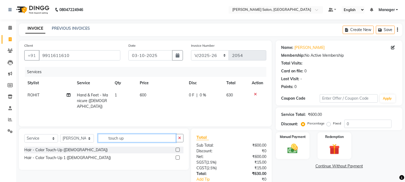
type input "touch up"
click at [178, 150] on label at bounding box center [178, 150] width 4 height 4
click at [178, 150] on input "checkbox" at bounding box center [178, 150] width 4 height 4
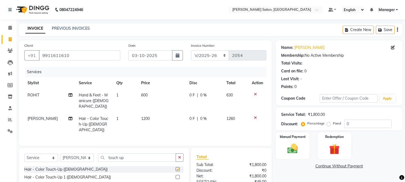
checkbox input "false"
click at [141, 116] on span "1200" at bounding box center [145, 118] width 9 height 5
select select "90314"
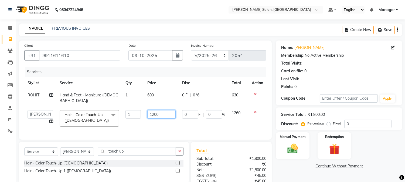
click at [150, 110] on input "1200" at bounding box center [161, 114] width 28 height 8
type input "0"
type input "600"
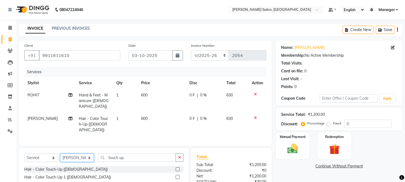
click at [89, 154] on select "Select Stylist [PERSON_NAME] [PERSON_NAME] BUBLEEN COUNTER SALE [PERSON_NAME] K…" at bounding box center [77, 158] width 34 height 8
select select "86617"
click at [60, 154] on select "Select Stylist [PERSON_NAME] [PERSON_NAME] BUBLEEN COUNTER SALE [PERSON_NAME] K…" at bounding box center [77, 158] width 34 height 8
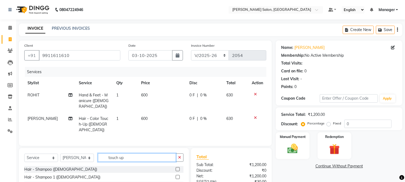
click at [107, 153] on input "touch up" at bounding box center [137, 157] width 78 height 8
type input "p"
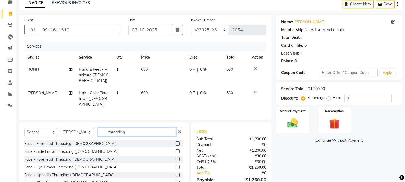
scroll to position [47, 0]
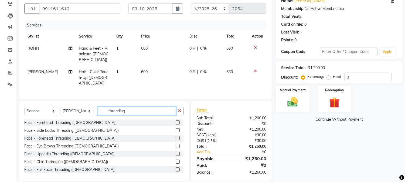
type input "threading"
click at [176, 144] on label at bounding box center [178, 146] width 4 height 4
click at [176, 144] on input "checkbox" at bounding box center [178, 146] width 4 height 4
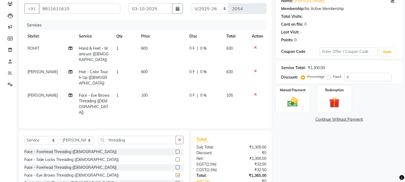
checkbox input "false"
click at [297, 107] on img at bounding box center [293, 102] width 18 height 13
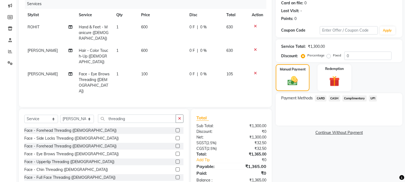
scroll to position [70, 0]
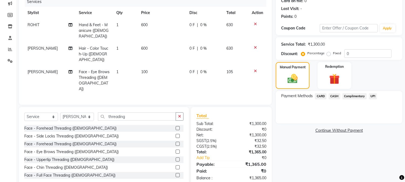
click at [324, 96] on span "CARD" at bounding box center [321, 96] width 12 height 6
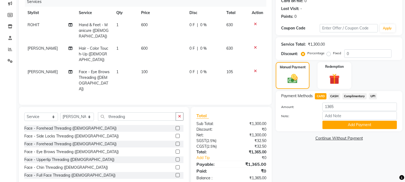
click at [356, 126] on button "Add Payment" at bounding box center [360, 125] width 75 height 8
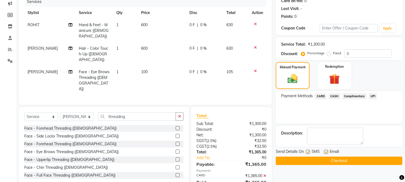
click at [357, 161] on button "Checkout" at bounding box center [339, 161] width 127 height 8
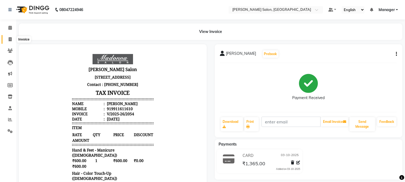
click at [10, 40] on icon at bounding box center [10, 39] width 3 height 4
select select "service"
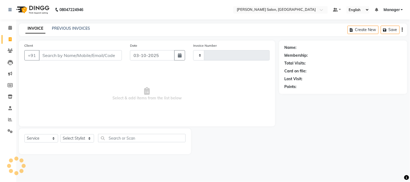
type input "2055"
select select "7672"
click at [15, 40] on li "Invoice" at bounding box center [8, 40] width 16 height 12
